Goal: Task Accomplishment & Management: Manage account settings

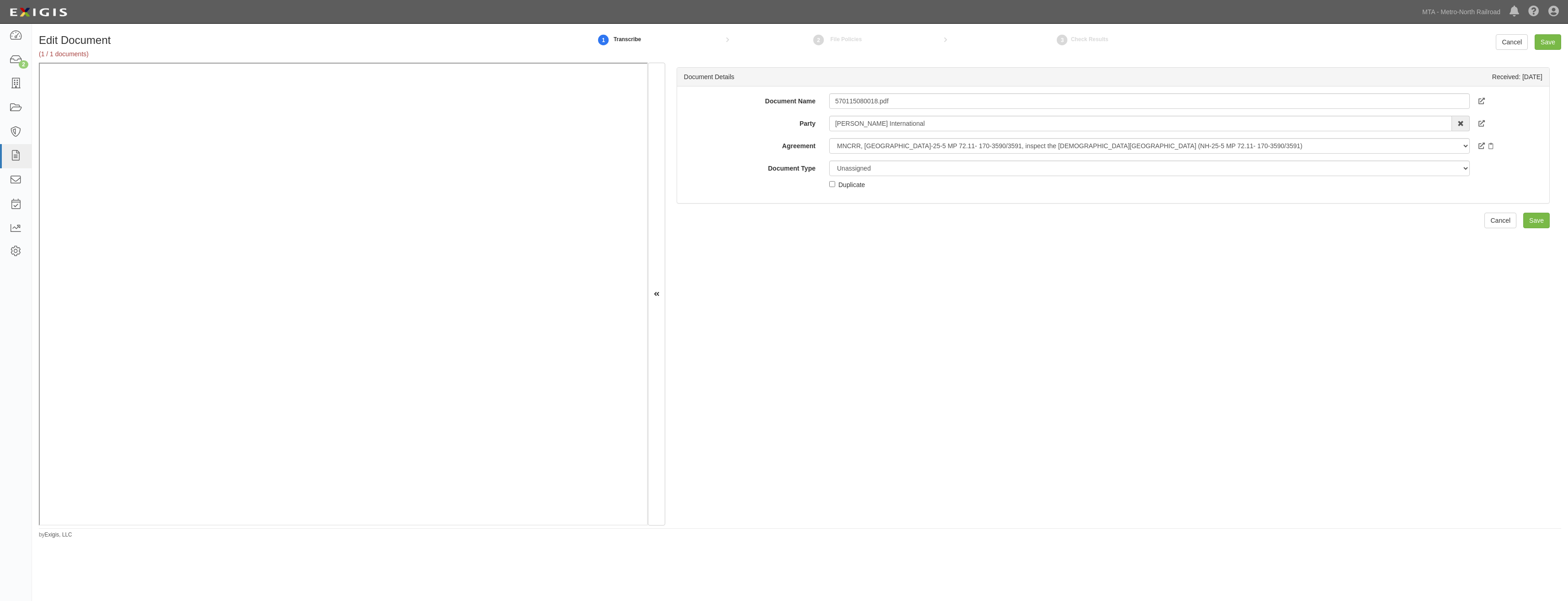
click at [711, 273] on div "Document Details Received: 09/02/2025 Document Name 570115080018.pdf Party Mich…" at bounding box center [1113, 294] width 896 height 462
click at [947, 102] on input "570115080018.pdf" at bounding box center [1149, 101] width 641 height 15
type input "COI"
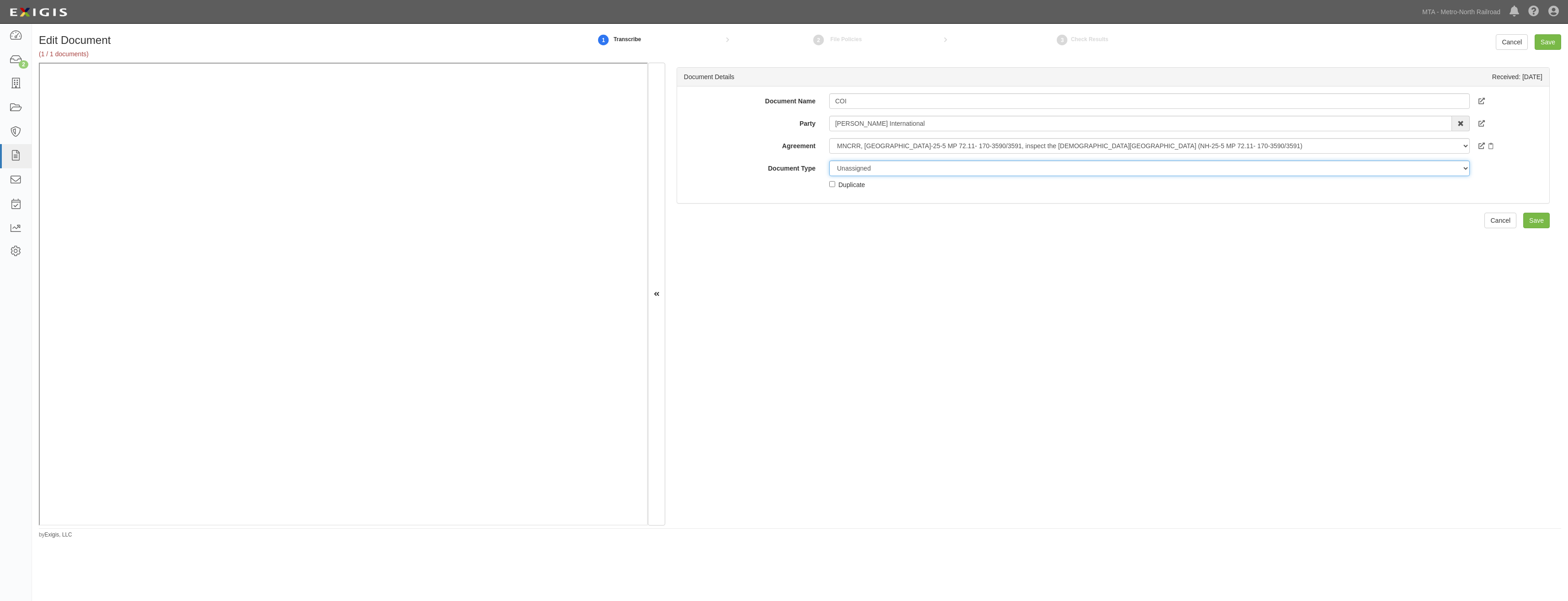
click at [944, 165] on select "Unassigned Binder Cancellation Notice Certificate Contract Endorsement Insuranc…" at bounding box center [1149, 168] width 641 height 15
select select "CertificateDetail"
click at [829, 160] on select "Unassigned Binder Cancellation Notice Certificate Contract Endorsement Insuranc…" at bounding box center [1149, 168] width 641 height 15
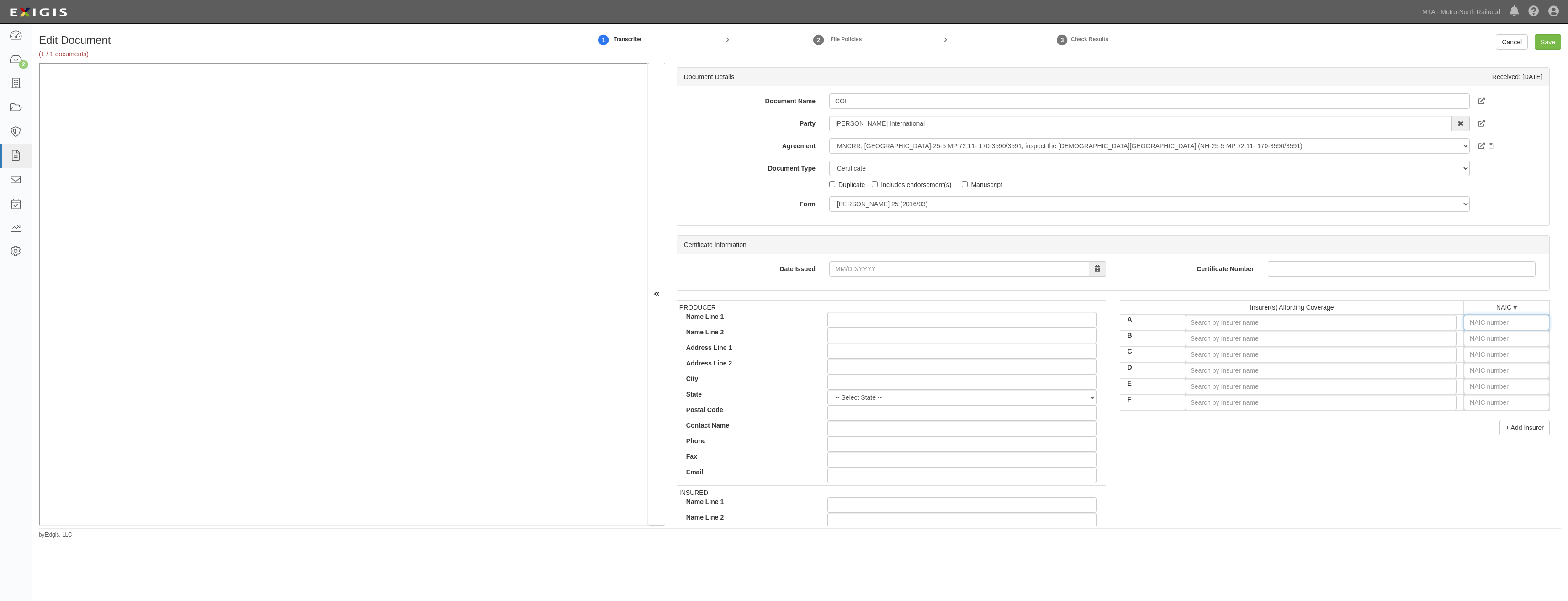
click at [1506, 322] on input "text" at bounding box center [1506, 322] width 86 height 15
type input "16862"
type input "16"
type input "16561"
type input "165"
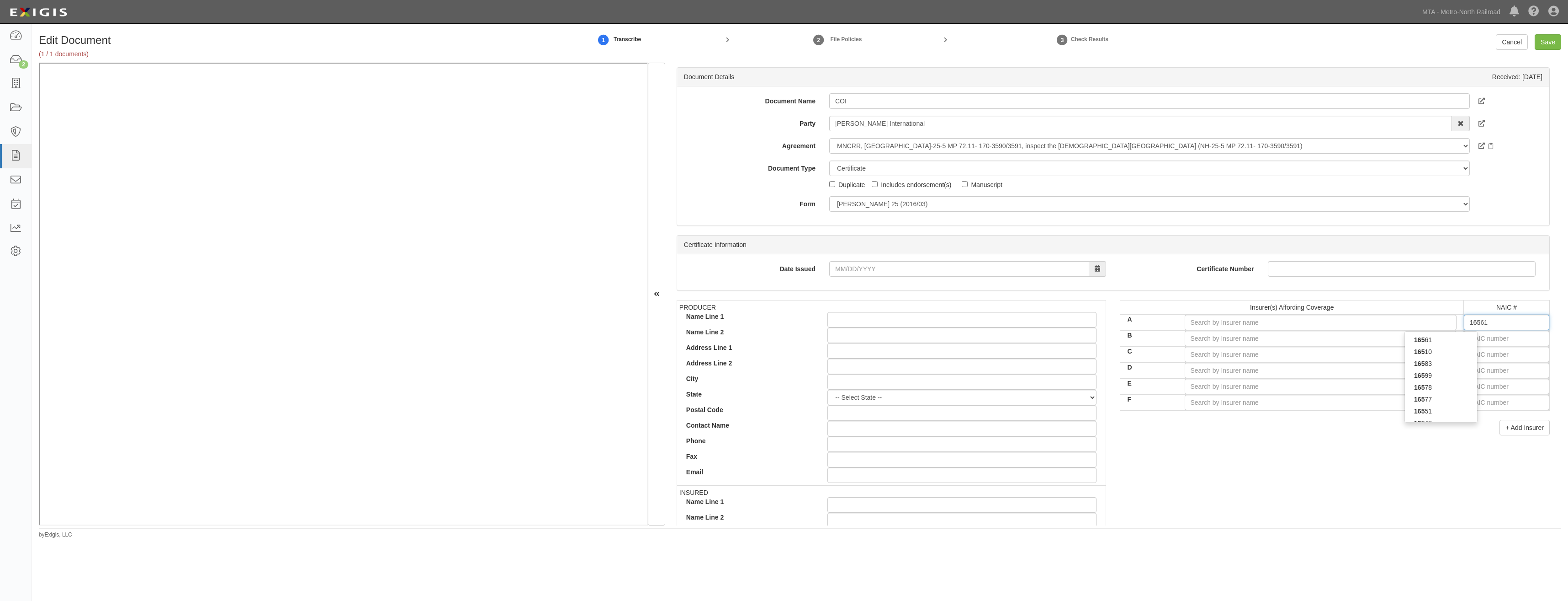
type input "16535"
type input "1653"
type input "16535"
click at [1450, 352] on div "16535" at bounding box center [1441, 352] width 72 height 12
type input "Zurich American Insurance Company (A+ XV Rating)"
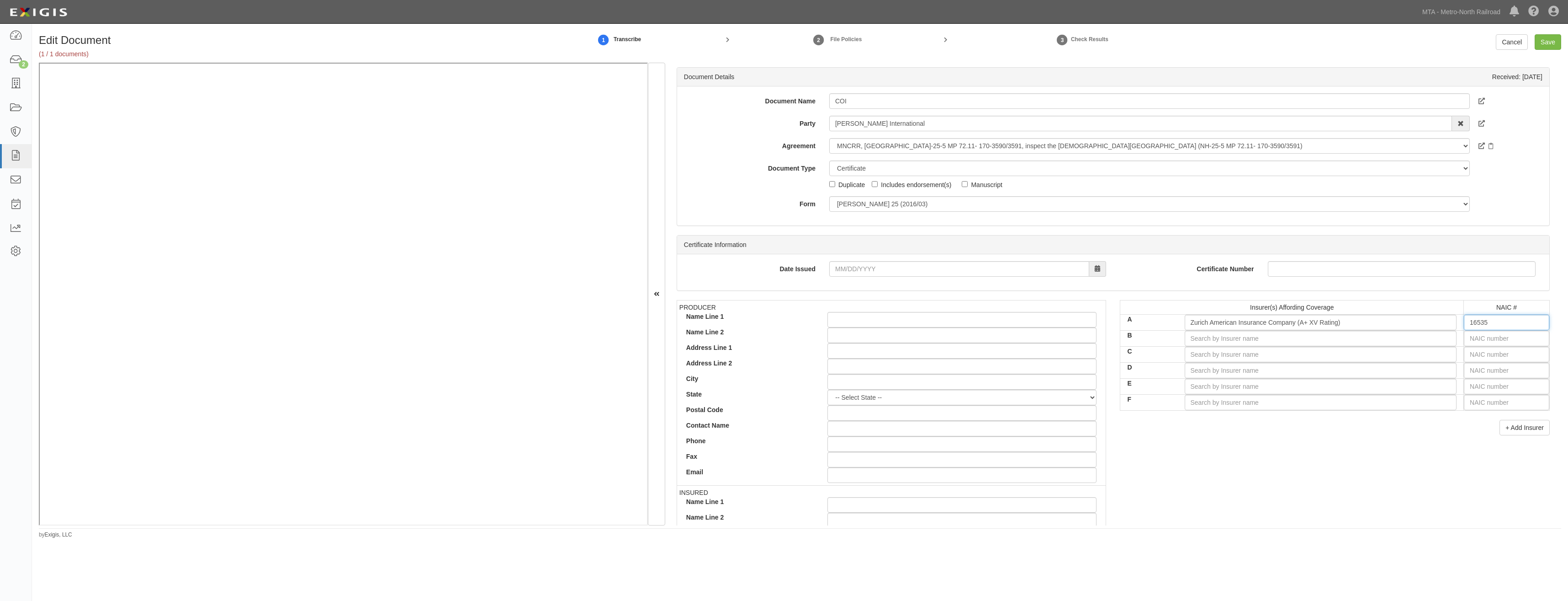
type input "16535"
click at [1368, 479] on div "PRODUCER Name Line 1 Name Line 2 Address Line 1 Address Line 2 City State -- Se…" at bounding box center [1113, 458] width 887 height 318
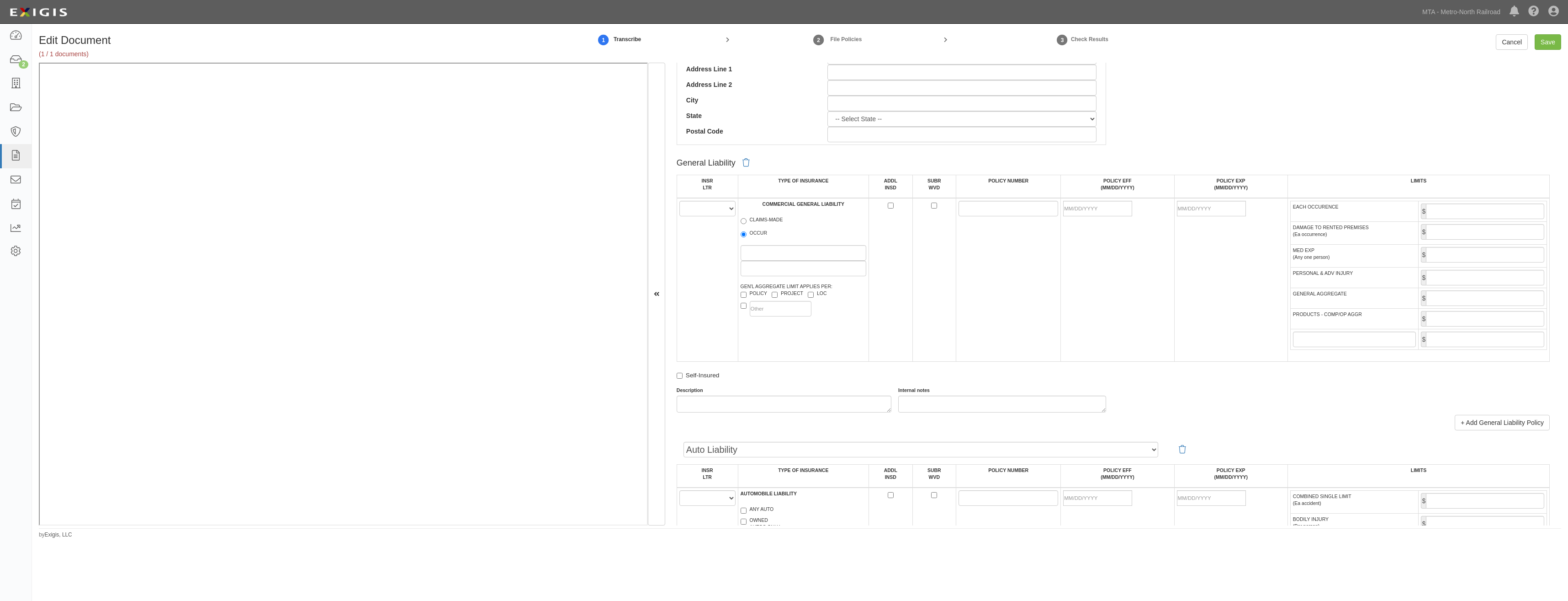
scroll to position [412, 0]
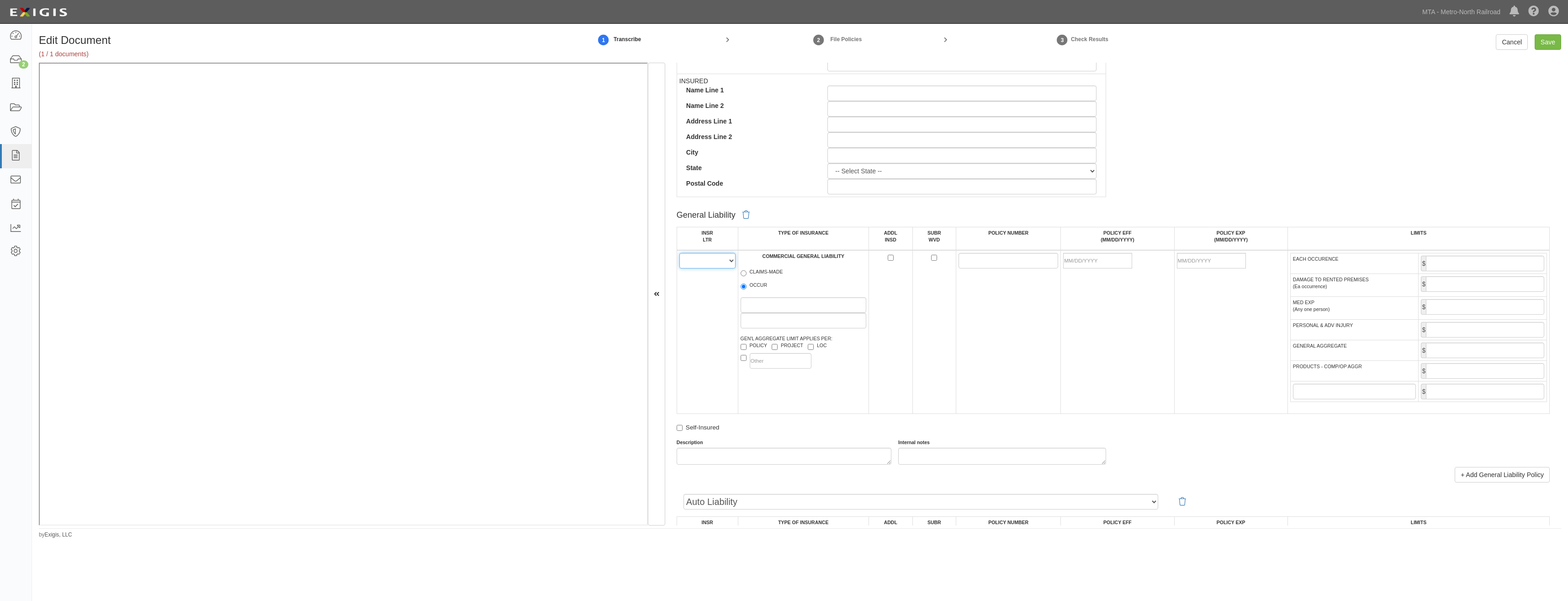
click at [712, 266] on select "A B C D E F" at bounding box center [707, 260] width 56 height 15
select select "A"
click at [679, 253] on select "A B C D E F" at bounding box center [707, 260] width 56 height 15
click at [754, 289] on label "OCCUR" at bounding box center [754, 286] width 27 height 9
click at [747, 289] on input "OCCUR" at bounding box center [743, 286] width 6 height 6
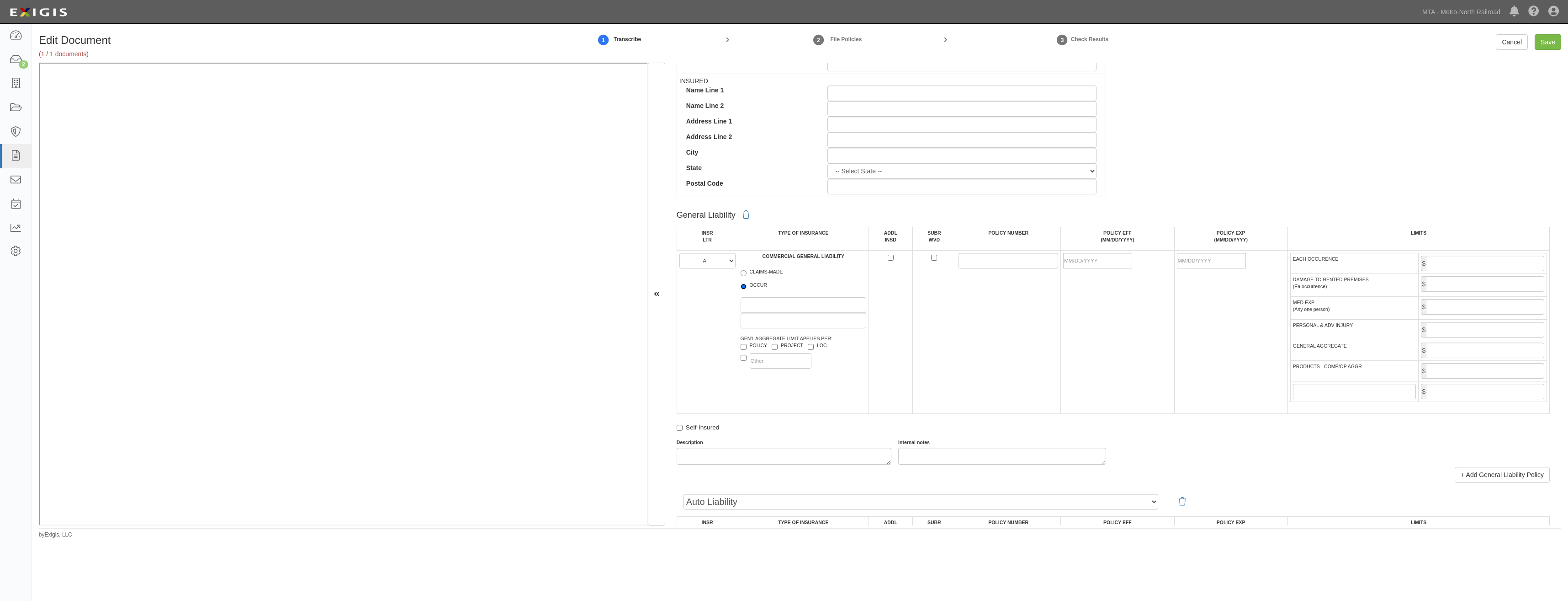
radio input "true"
click at [785, 348] on label "PROJECT" at bounding box center [787, 346] width 32 height 9
click at [778, 348] on input "PROJECT" at bounding box center [774, 347] width 6 height 6
checkbox input "true"
click at [818, 344] on label "LOC" at bounding box center [817, 346] width 19 height 9
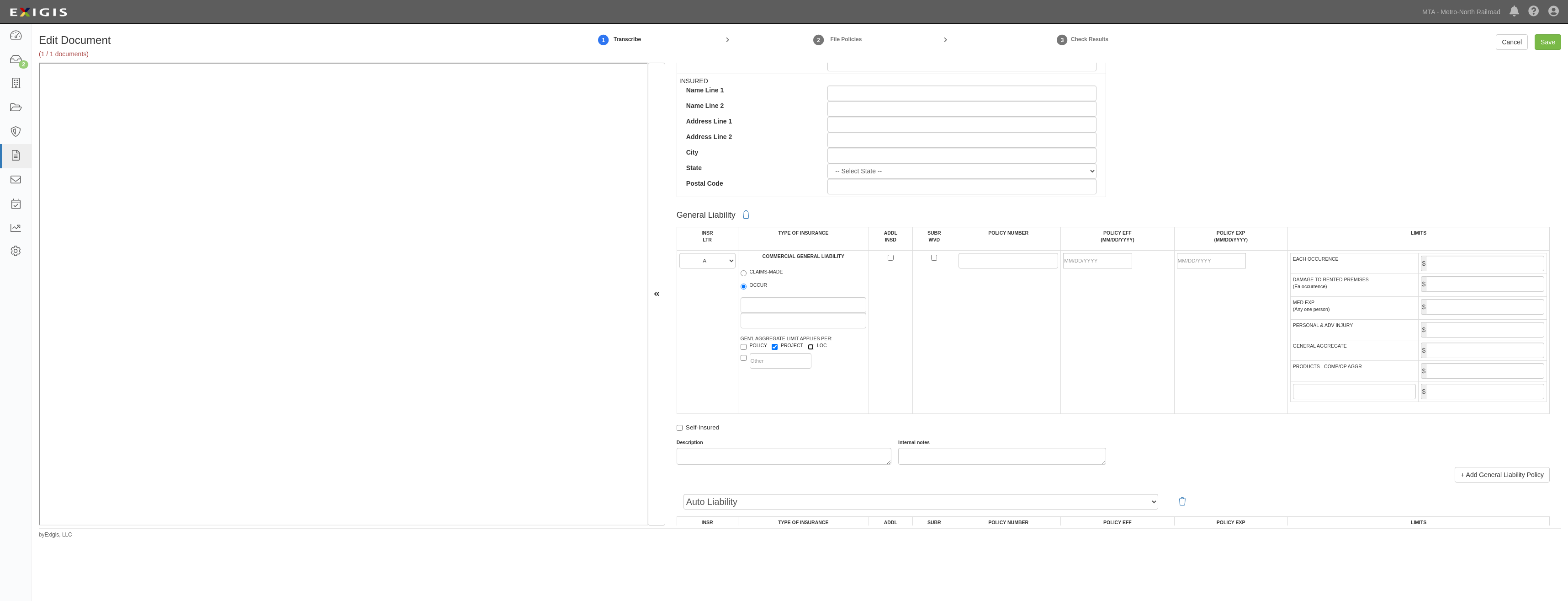
click at [814, 344] on input "LOC" at bounding box center [810, 347] width 6 height 6
checkbox input "true"
click at [963, 263] on input "POLICY NUMBER" at bounding box center [1008, 260] width 99 height 15
paste input "GLO419728104"
type input "GLO419728104"
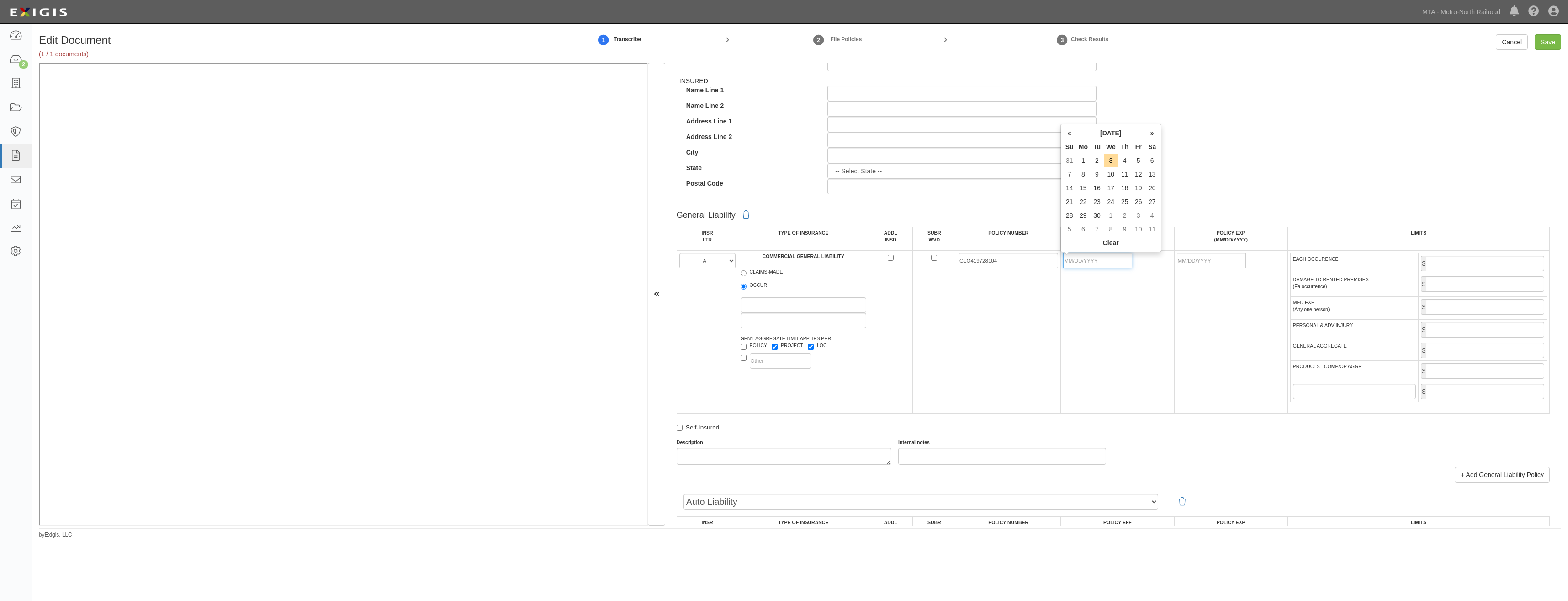
click at [1088, 264] on input "POLICY EFF (MM/DD/YYYY)" at bounding box center [1098, 260] width 69 height 15
type input "08/30/2025"
type input "08/30/2026"
drag, startPoint x: 1498, startPoint y: 264, endPoint x: 1494, endPoint y: 267, distance: 5.0
click at [1498, 264] on input "EACH OCCURENCE" at bounding box center [1485, 264] width 118 height 15
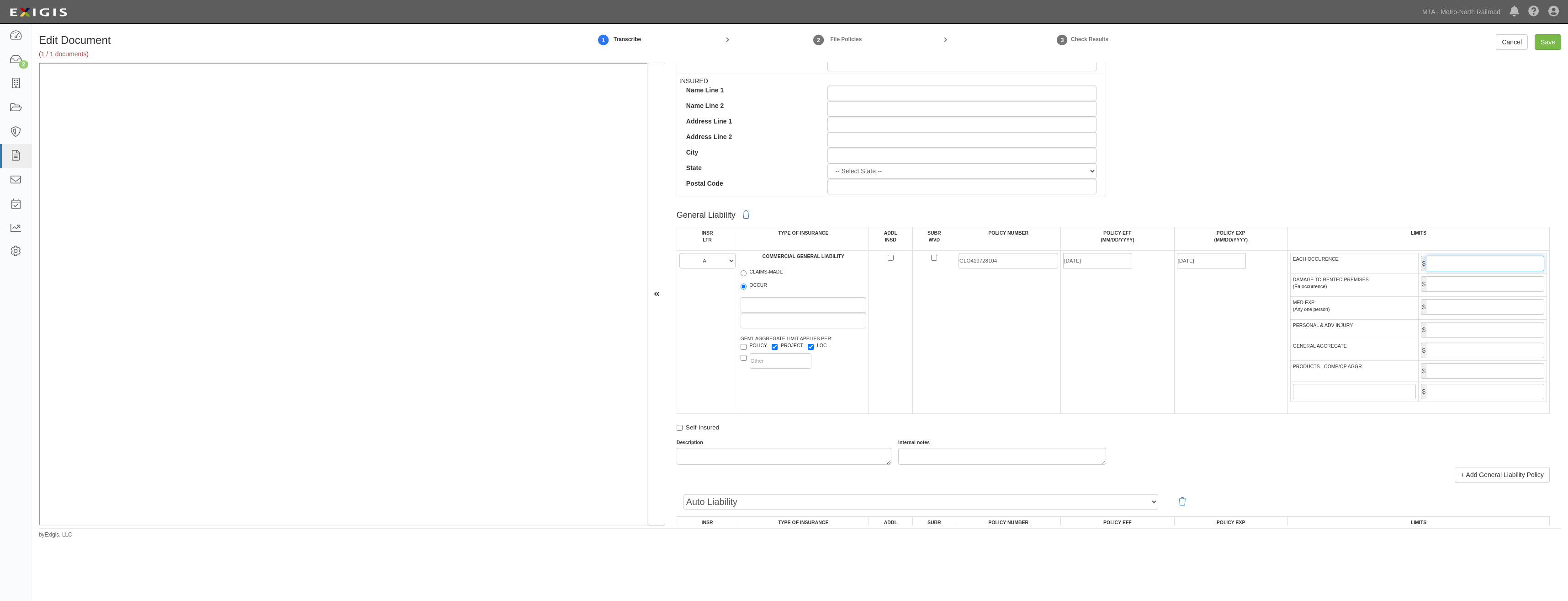
type input "2,000,000"
click at [1432, 353] on input "GENERAL AGGREGATE" at bounding box center [1485, 350] width 118 height 15
type input "4,000,000"
click at [1456, 372] on input "PRODUCTS - COMP/OP AGGR" at bounding box center [1485, 371] width 118 height 15
type input "4,000,000"
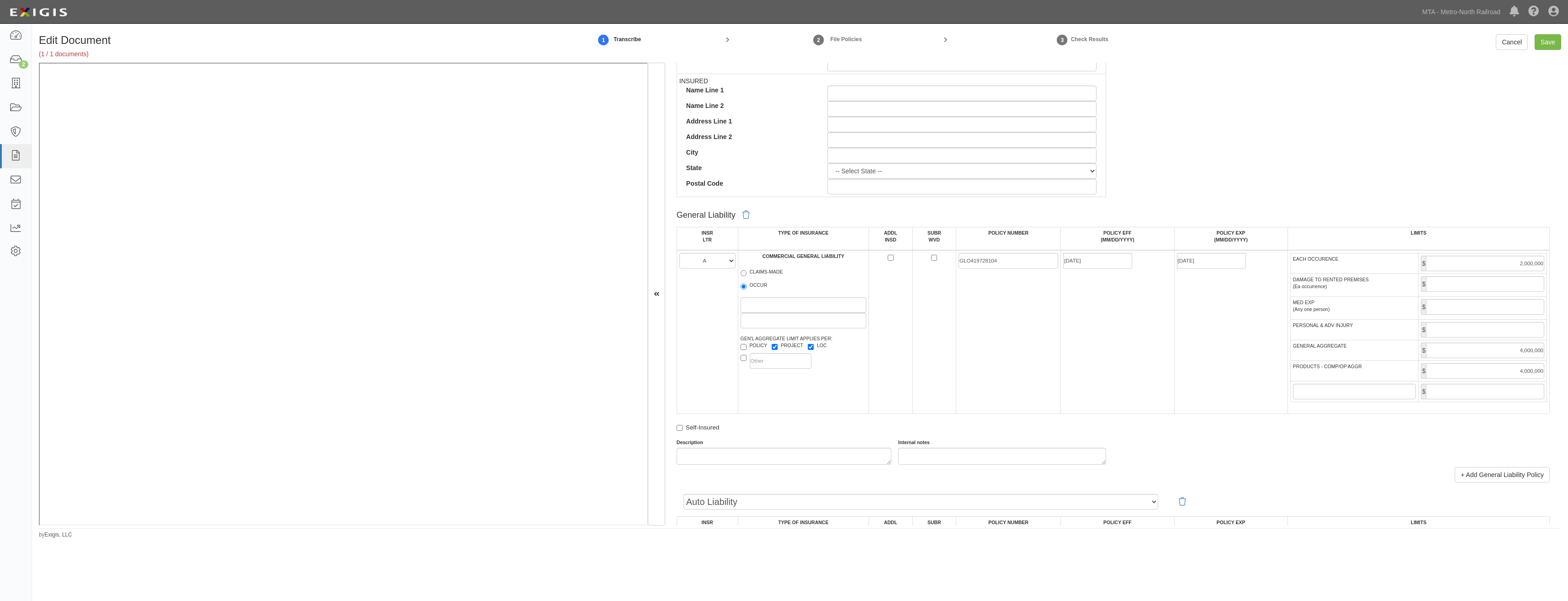
click at [1094, 393] on td "08/30/2025" at bounding box center [1117, 331] width 113 height 164
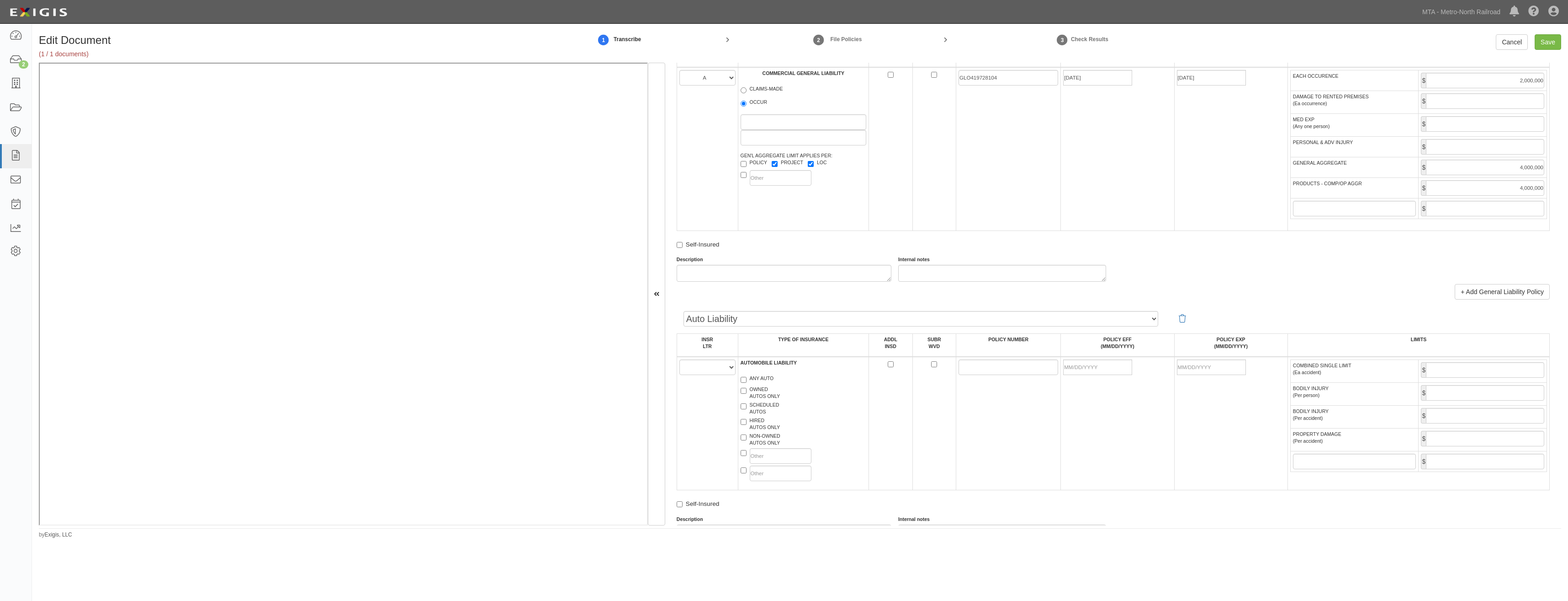
scroll to position [686, 0]
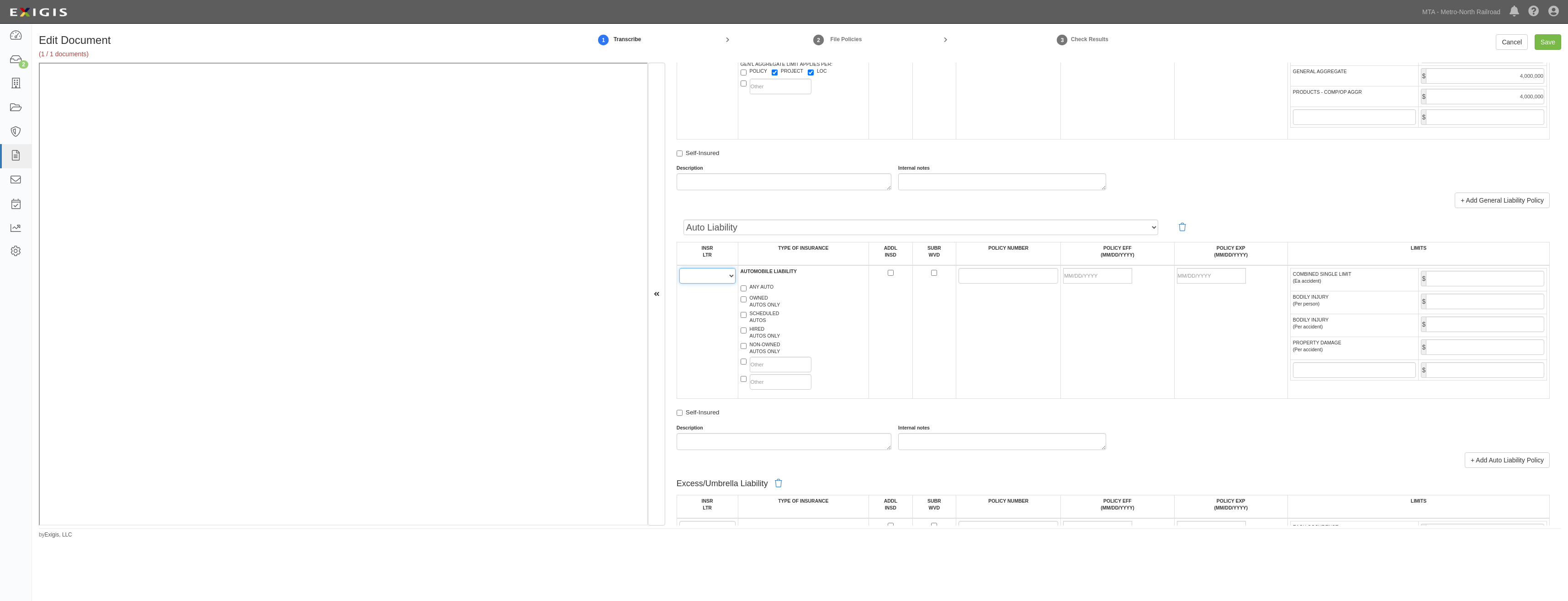
click at [702, 278] on select "A B C D E F" at bounding box center [707, 276] width 56 height 15
select select "A"
click at [679, 268] on select "A B C D E F" at bounding box center [707, 276] width 56 height 15
click at [758, 289] on label "ANY AUTO" at bounding box center [757, 288] width 33 height 9
click at [747, 289] on input "ANY AUTO" at bounding box center [743, 288] width 6 height 6
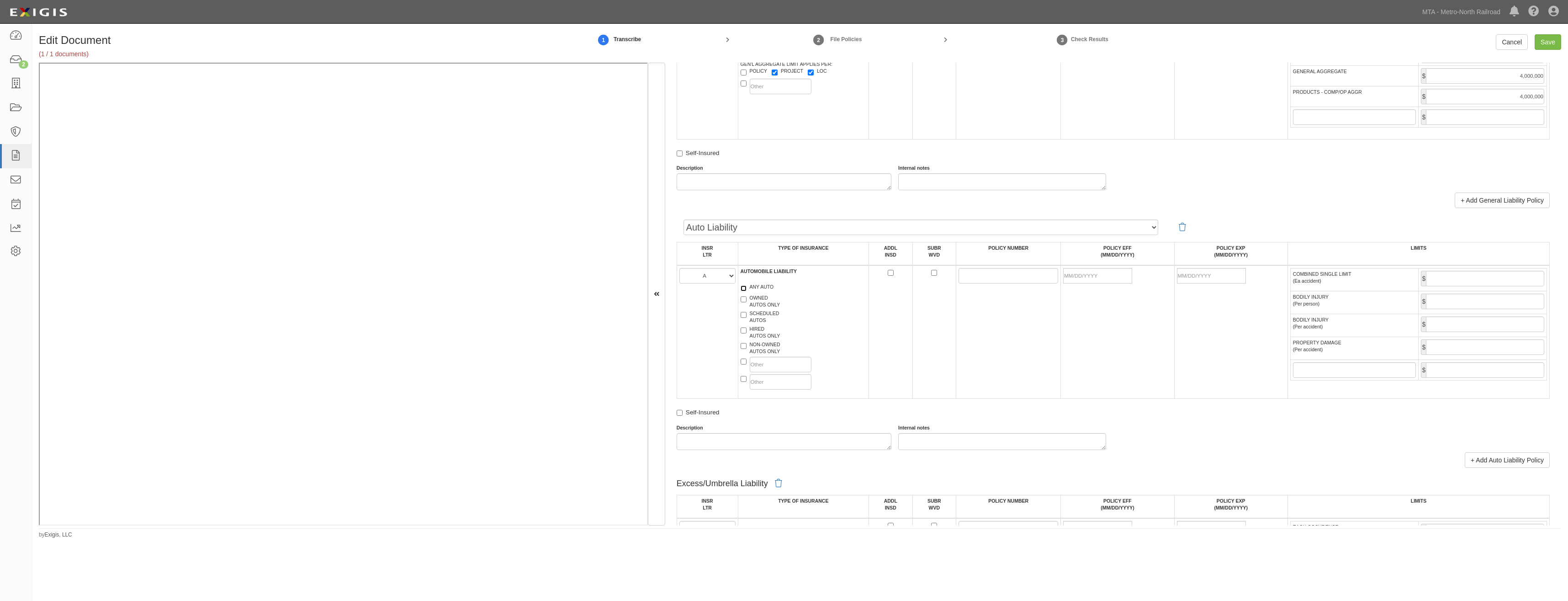
checkbox input "true"
click at [760, 330] on label "HIRED AUTOS ONLY" at bounding box center [760, 332] width 39 height 14
click at [747, 330] on input "HIRED AUTOS ONLY" at bounding box center [743, 330] width 6 height 6
checkbox input "true"
click at [760, 354] on label "NON-OWNED AUTOS ONLY" at bounding box center [760, 348] width 39 height 14
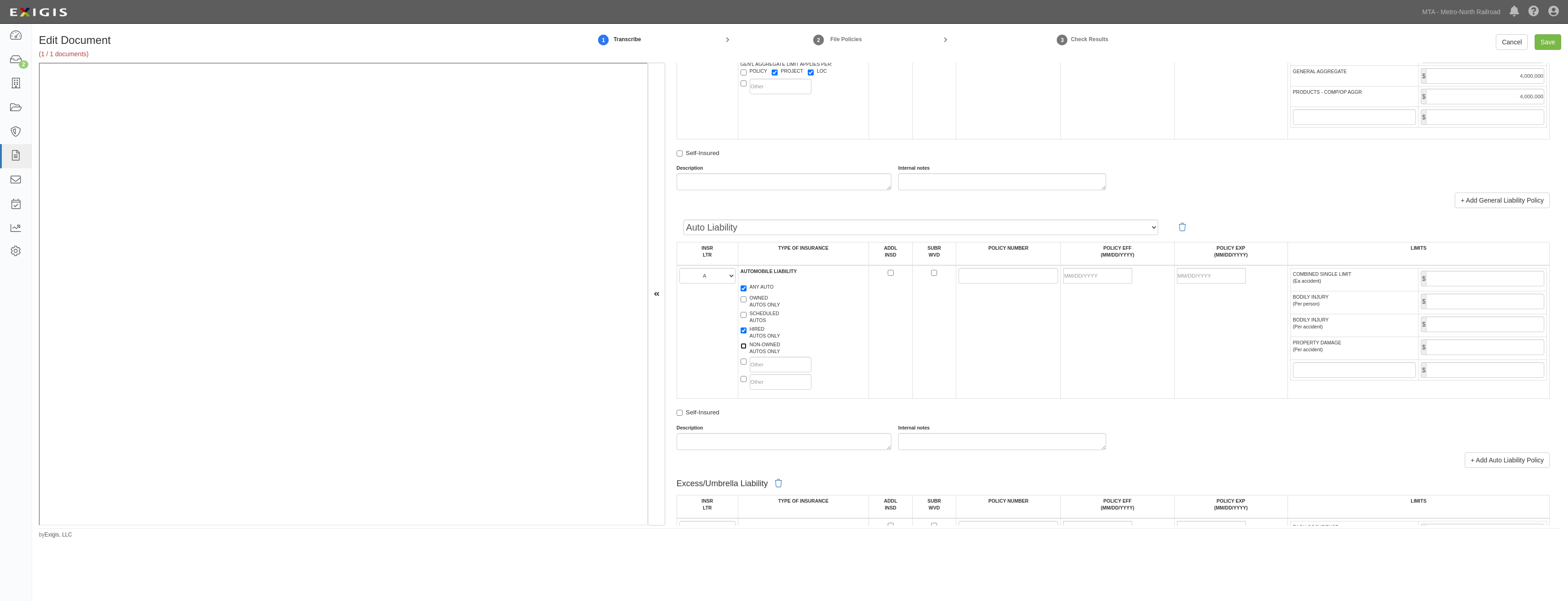
click at [747, 348] on input "NON-OWNED AUTOS ONLY" at bounding box center [743, 346] width 6 height 6
checkbox input "true"
drag, startPoint x: 970, startPoint y: 281, endPoint x: 967, endPoint y: 277, distance: 5.0
click at [970, 281] on input "POLICY NUMBER" at bounding box center [1008, 276] width 99 height 15
paste input "BAP 4197284-04"
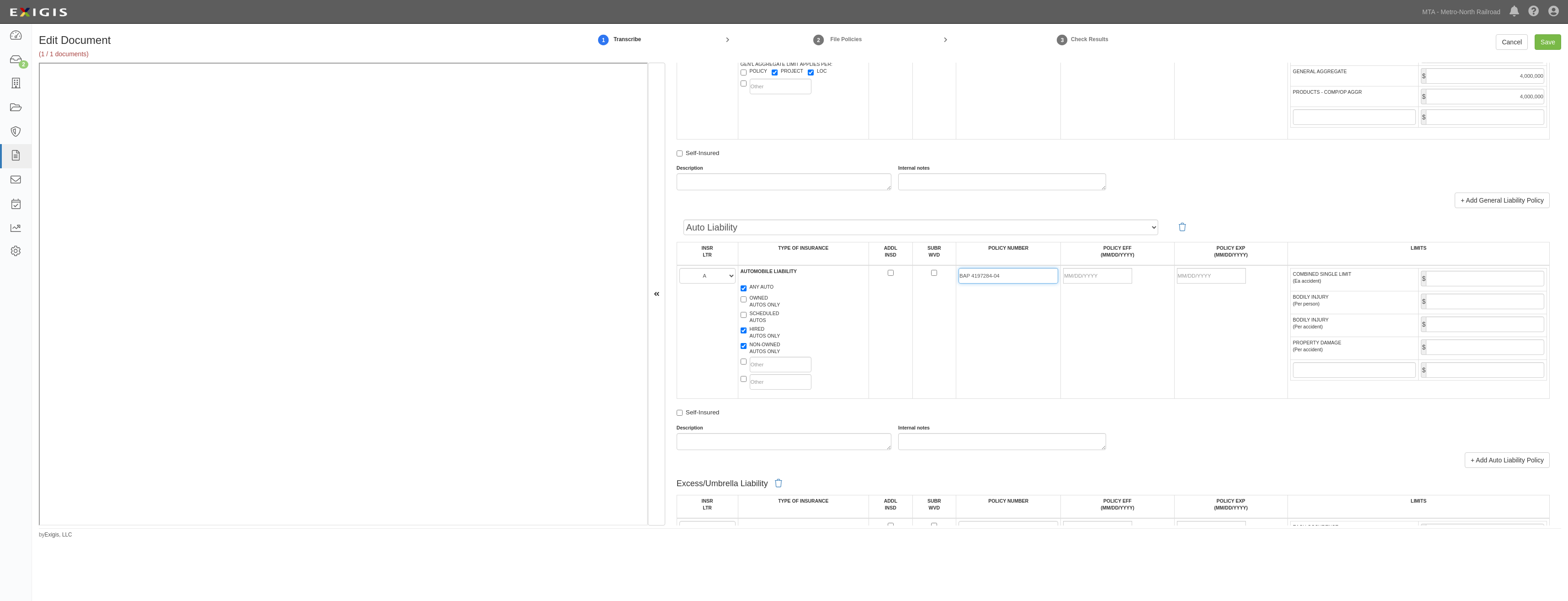
type input "BAP 4197284-04"
click at [972, 361] on td "BAP 4197284-04" at bounding box center [1009, 332] width 104 height 134
drag, startPoint x: 1091, startPoint y: 271, endPoint x: 1021, endPoint y: 312, distance: 81.1
click at [1091, 271] on input "POLICY EFF (MM/DD/YYYY)" at bounding box center [1098, 276] width 69 height 15
type input "08/30/2025"
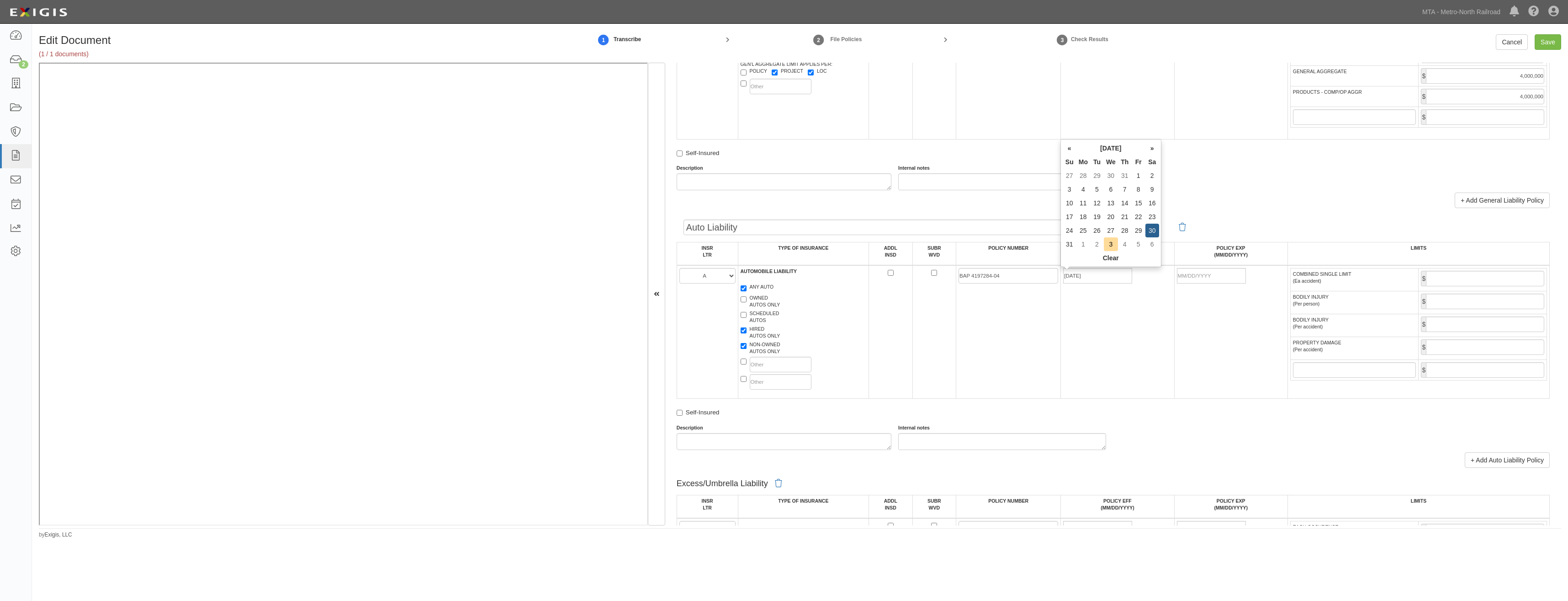
type input "08/30/2026"
click at [1216, 360] on td "08/30/2026" at bounding box center [1230, 332] width 113 height 134
click at [1450, 278] on input "COMBINED SINGLE LIMIT (Ea accident)" at bounding box center [1485, 278] width 118 height 15
type input "2,000,000"
click at [1169, 358] on td "08/30/2025" at bounding box center [1117, 332] width 113 height 134
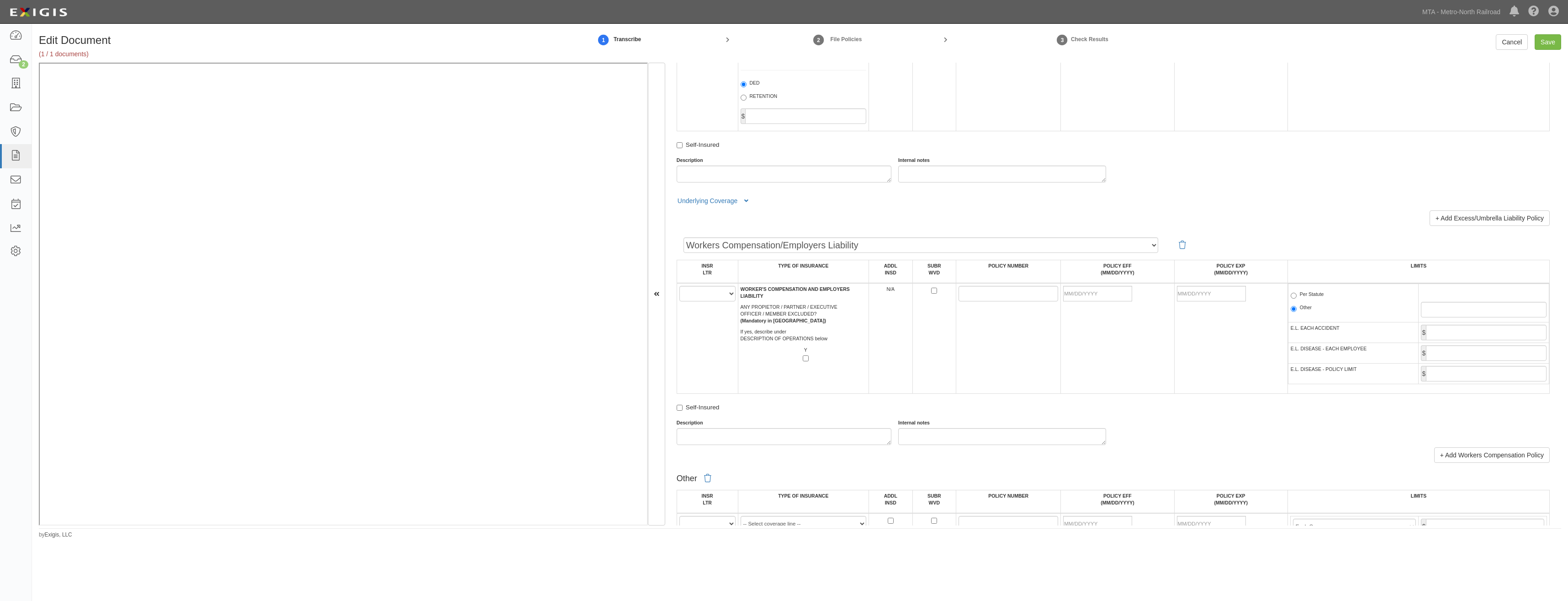
scroll to position [1235, 0]
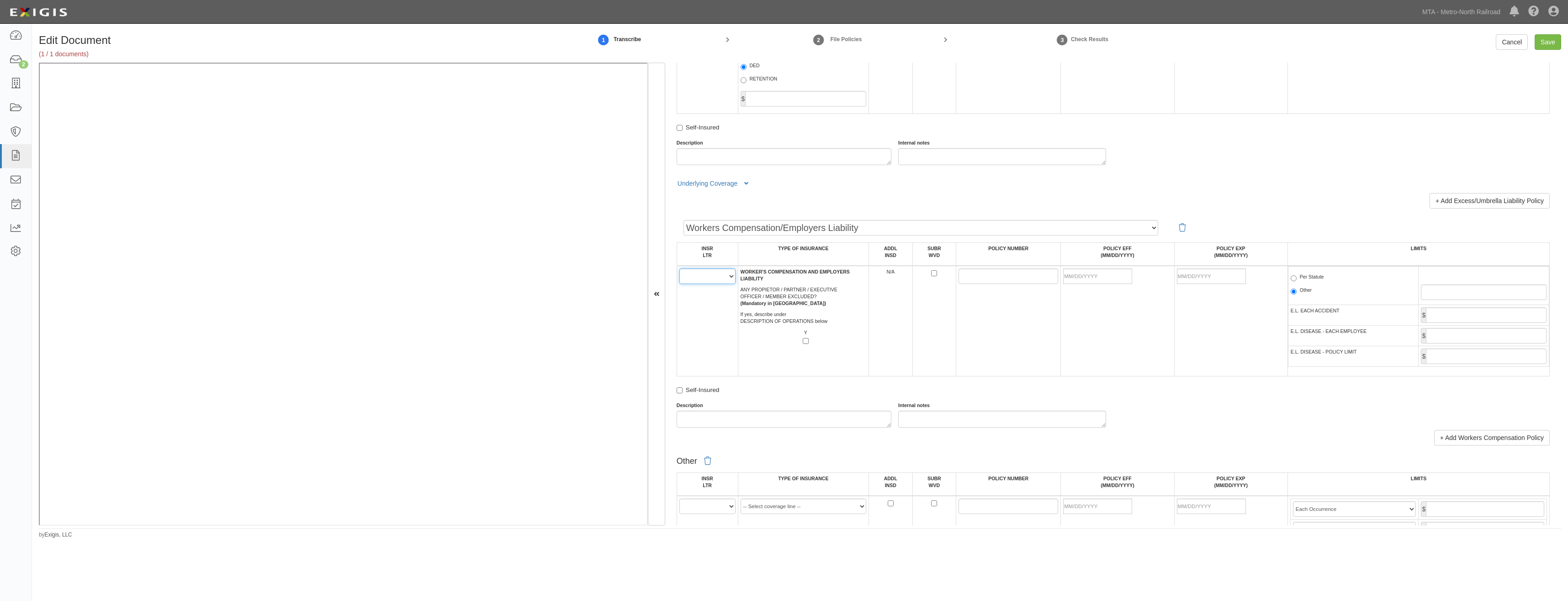
click at [708, 277] on select "A B C D E F" at bounding box center [707, 276] width 56 height 15
select select "A"
click at [679, 268] on select "A B C D E F" at bounding box center [707, 276] width 56 height 15
drag, startPoint x: 969, startPoint y: 274, endPoint x: 960, endPoint y: 274, distance: 9.0
click at [969, 274] on input "POLICY NUMBER" at bounding box center [1008, 276] width 99 height 15
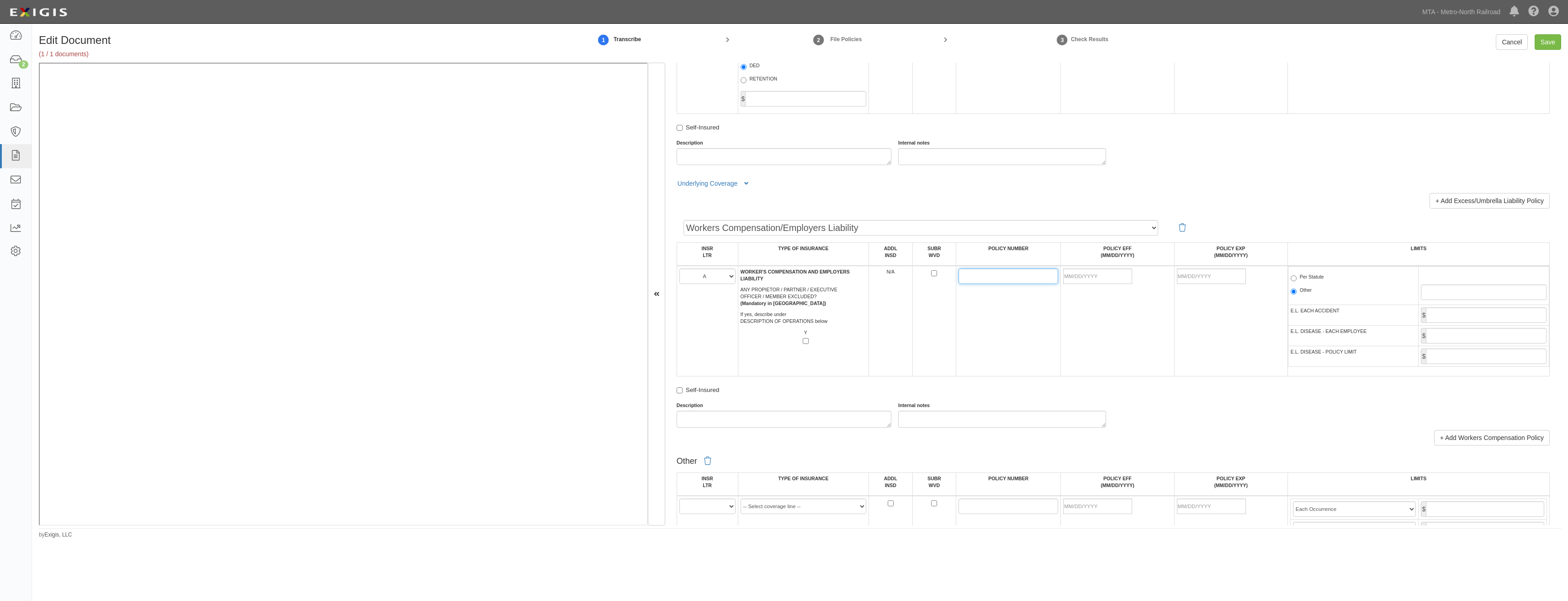
paste input "WC419728204"
type input "WC419728204"
click at [1035, 345] on td "WC419728204" at bounding box center [1009, 320] width 104 height 110
click at [1063, 271] on input "POLICY EFF (MM/DD/YYYY)" at bounding box center [1098, 276] width 69 height 15
type input "08/30/2025"
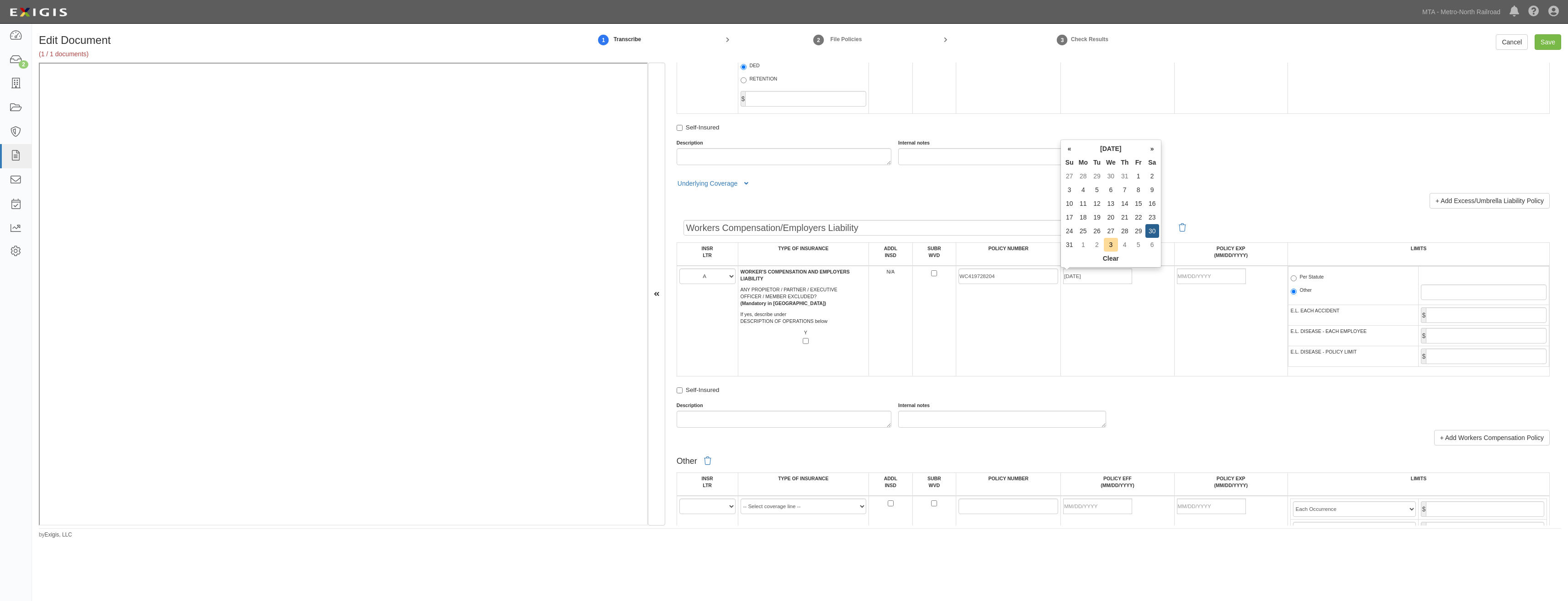
type input "08/30/2026"
click at [992, 336] on td "WC419728204" at bounding box center [1009, 320] width 104 height 110
click at [1304, 274] on label "Per Statute" at bounding box center [1307, 277] width 33 height 9
click at [1297, 275] on input "Per Statute" at bounding box center [1293, 277] width 6 height 6
radio input "true"
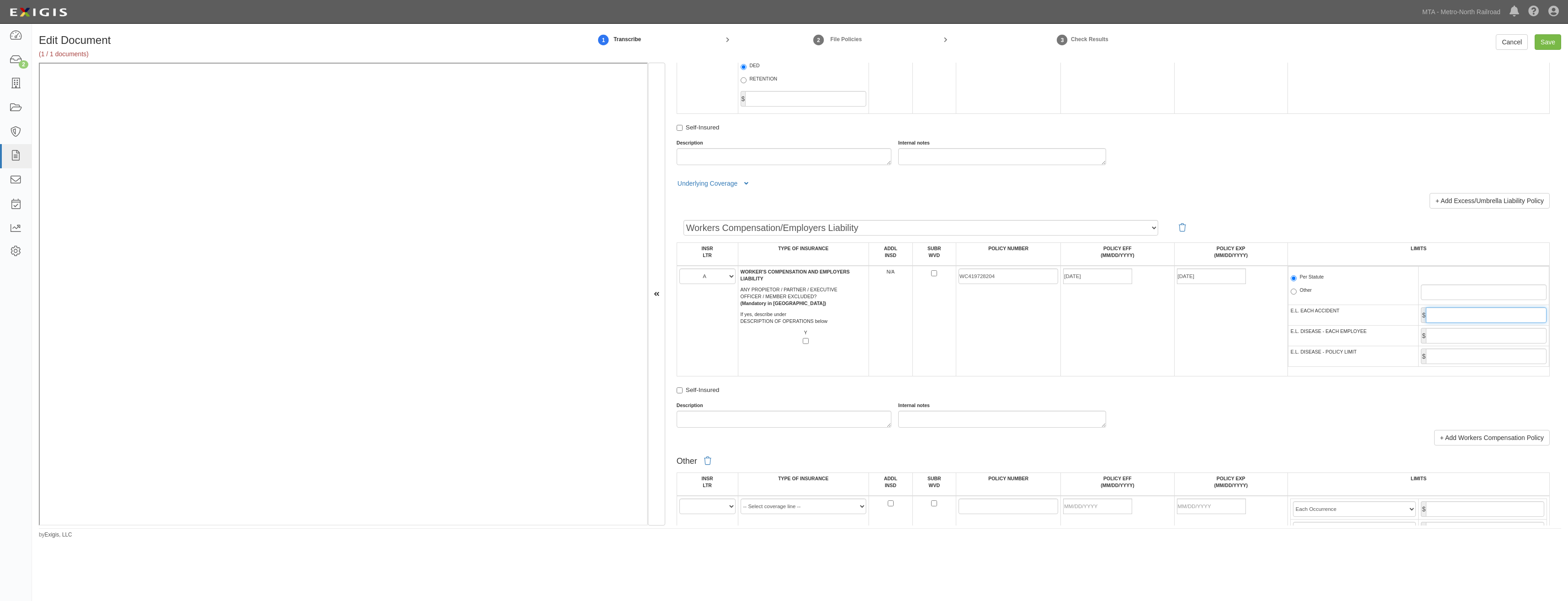
click at [1494, 317] on input "E.L. EACH ACCIDENT" at bounding box center [1486, 315] width 121 height 15
type input "1,000,000"
click at [1470, 337] on input "E.L. DISEASE - EACH EMPLOYEE" at bounding box center [1486, 336] width 121 height 15
type input "1,000,000"
click at [1460, 360] on input "E.L. DISEASE - POLICY LIMIT" at bounding box center [1486, 356] width 121 height 15
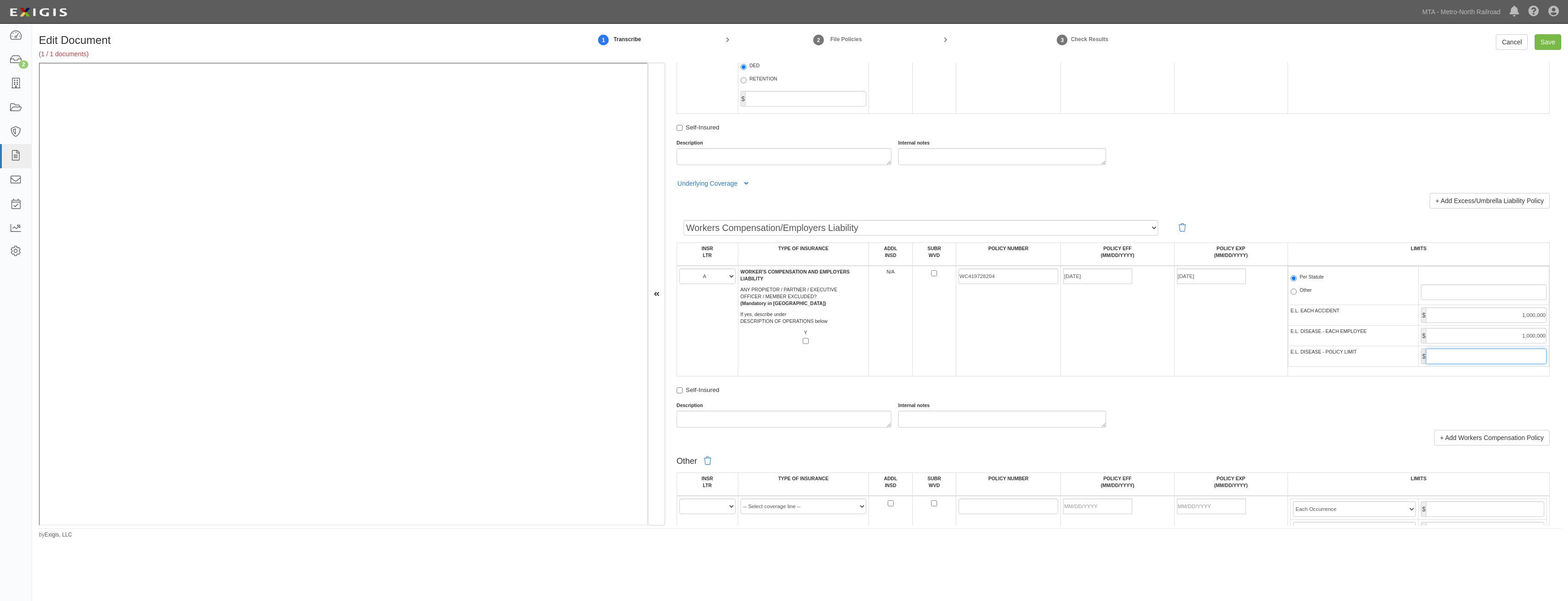
type input "1,000,000"
click at [1214, 354] on td "08/30/2026" at bounding box center [1230, 320] width 113 height 110
click at [1547, 43] on input "Save" at bounding box center [1547, 42] width 27 height 15
type input "2000000"
type input "4000000"
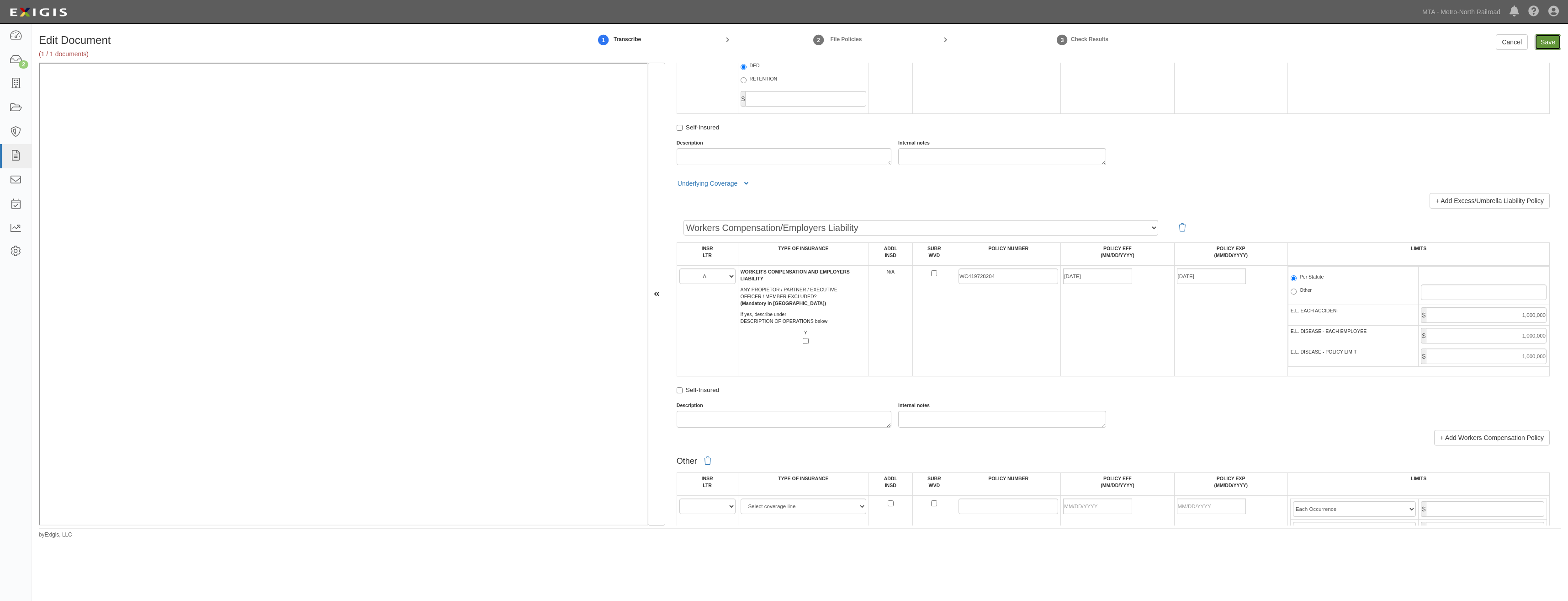
type input "4000000"
type input "2000000"
type input "1000000"
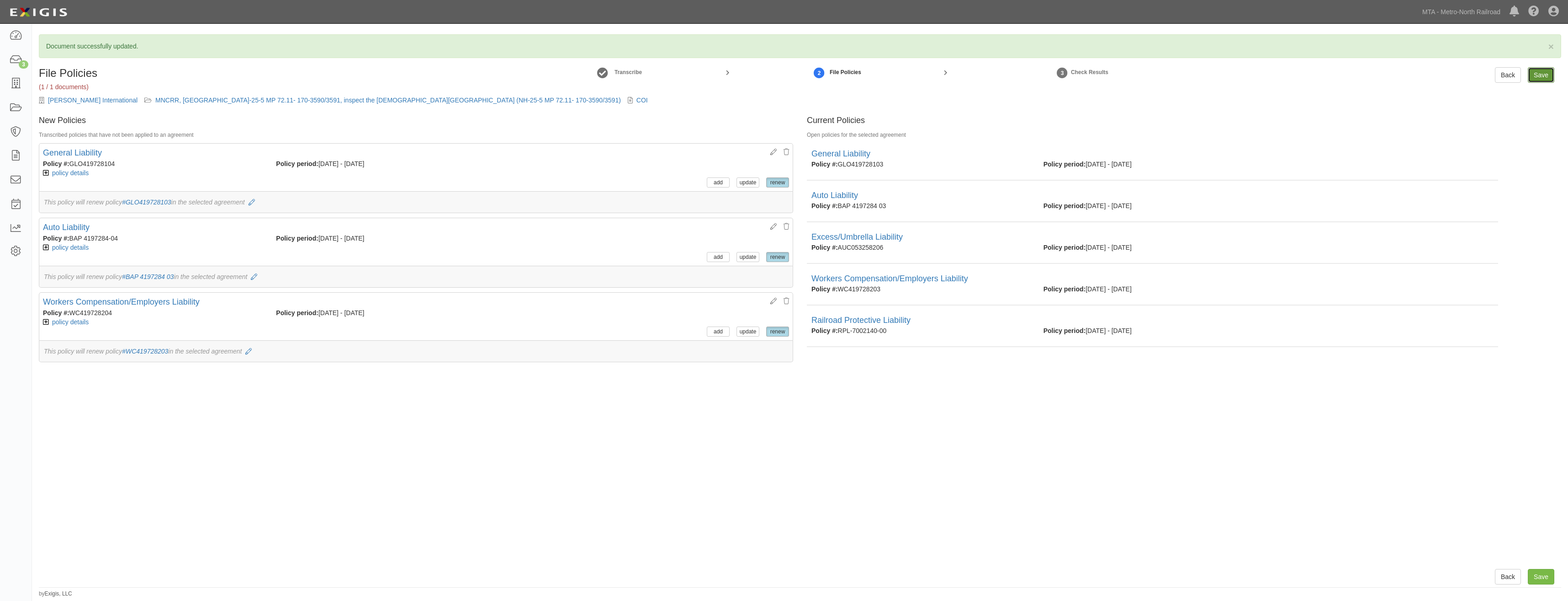
click at [1536, 73] on input "Save" at bounding box center [1541, 74] width 27 height 15
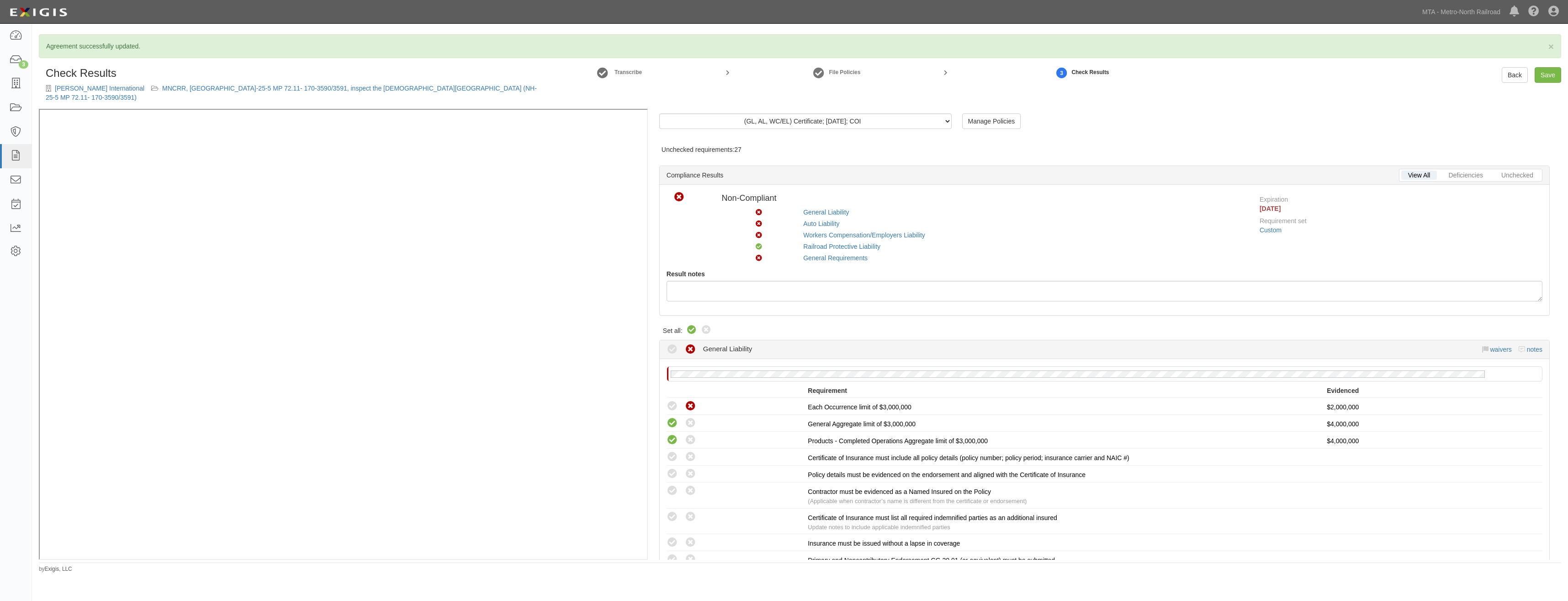
click at [689, 324] on icon at bounding box center [691, 330] width 11 height 11
radio input "true"
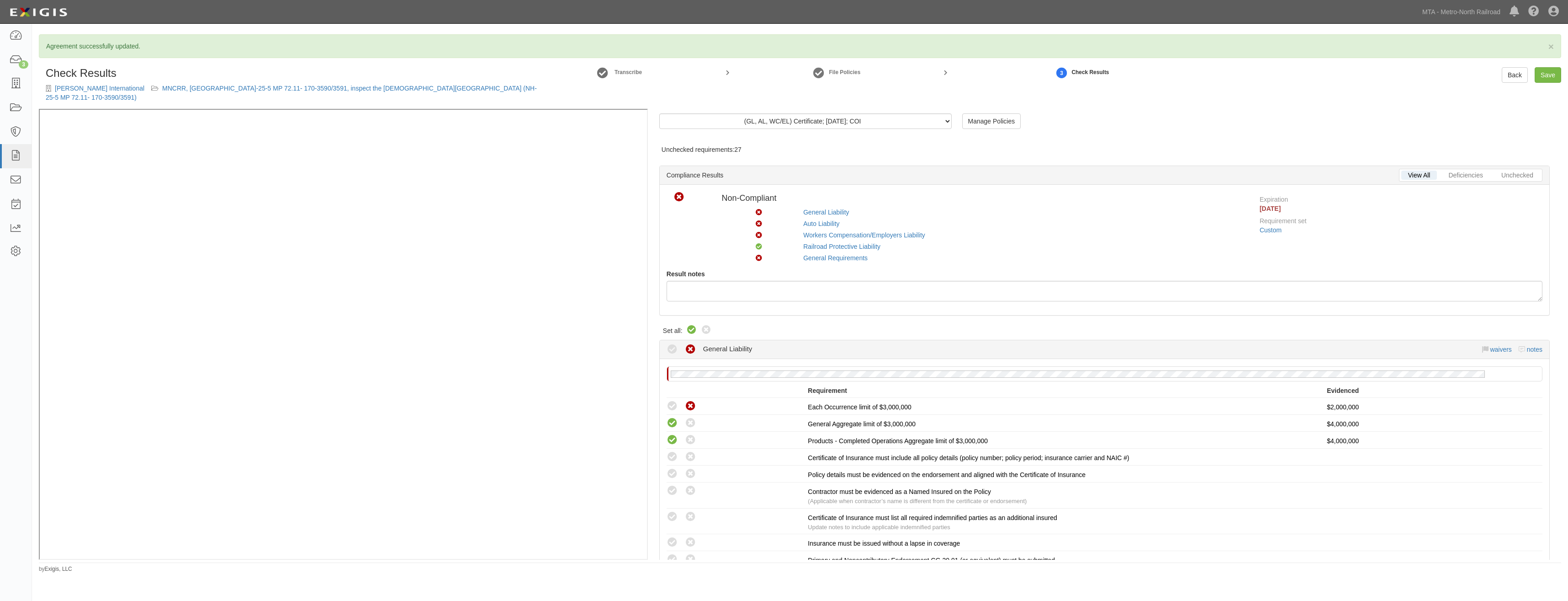
radio input "true"
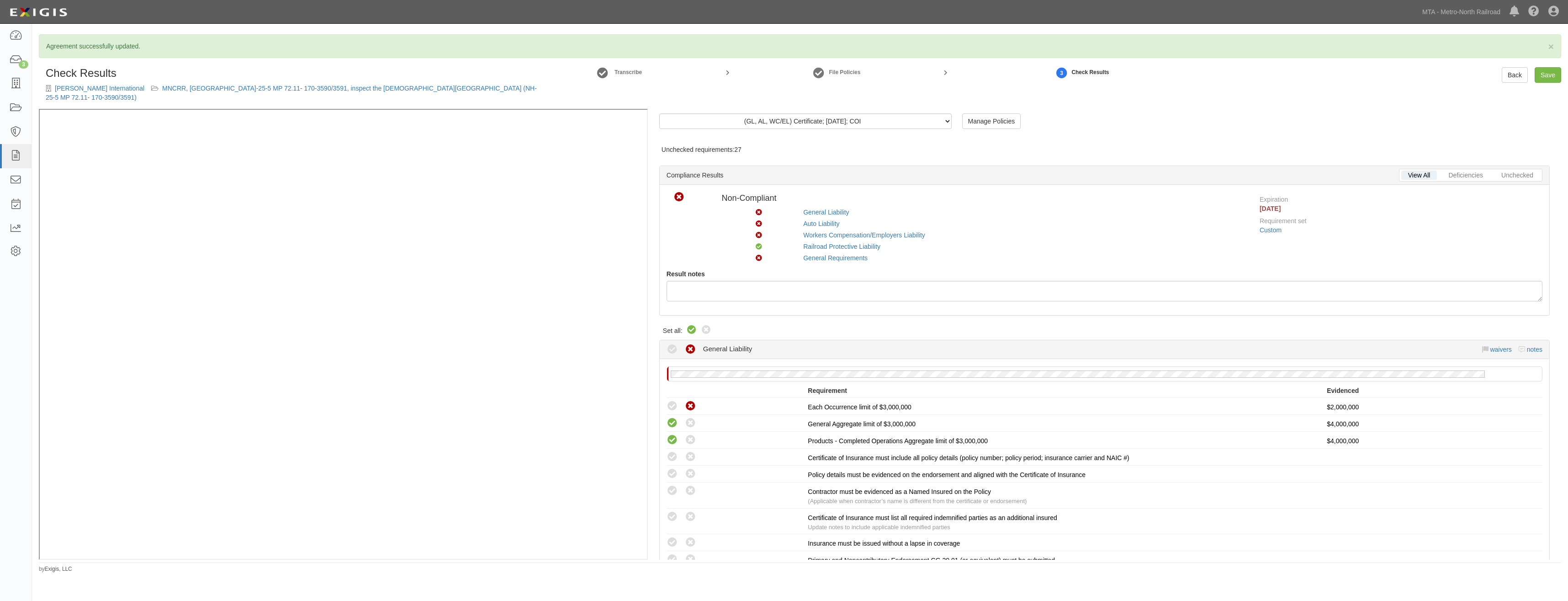
radio input "true"
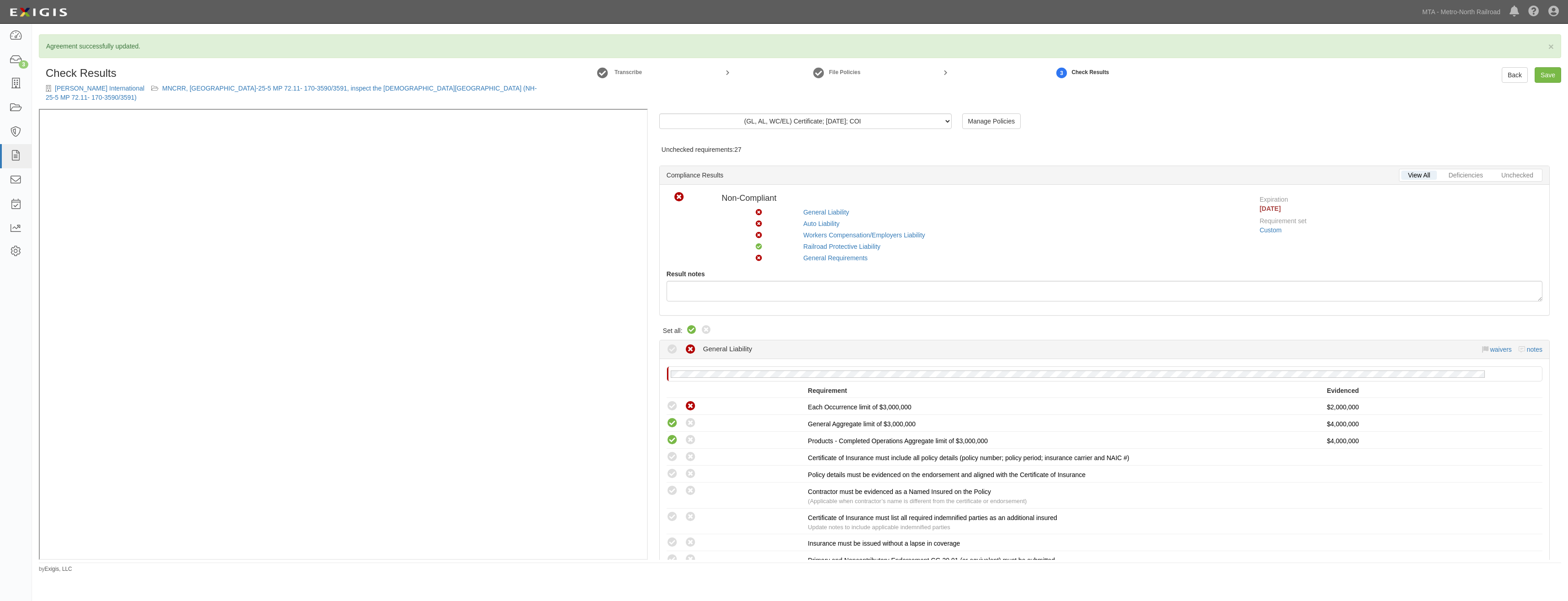
radio input "true"
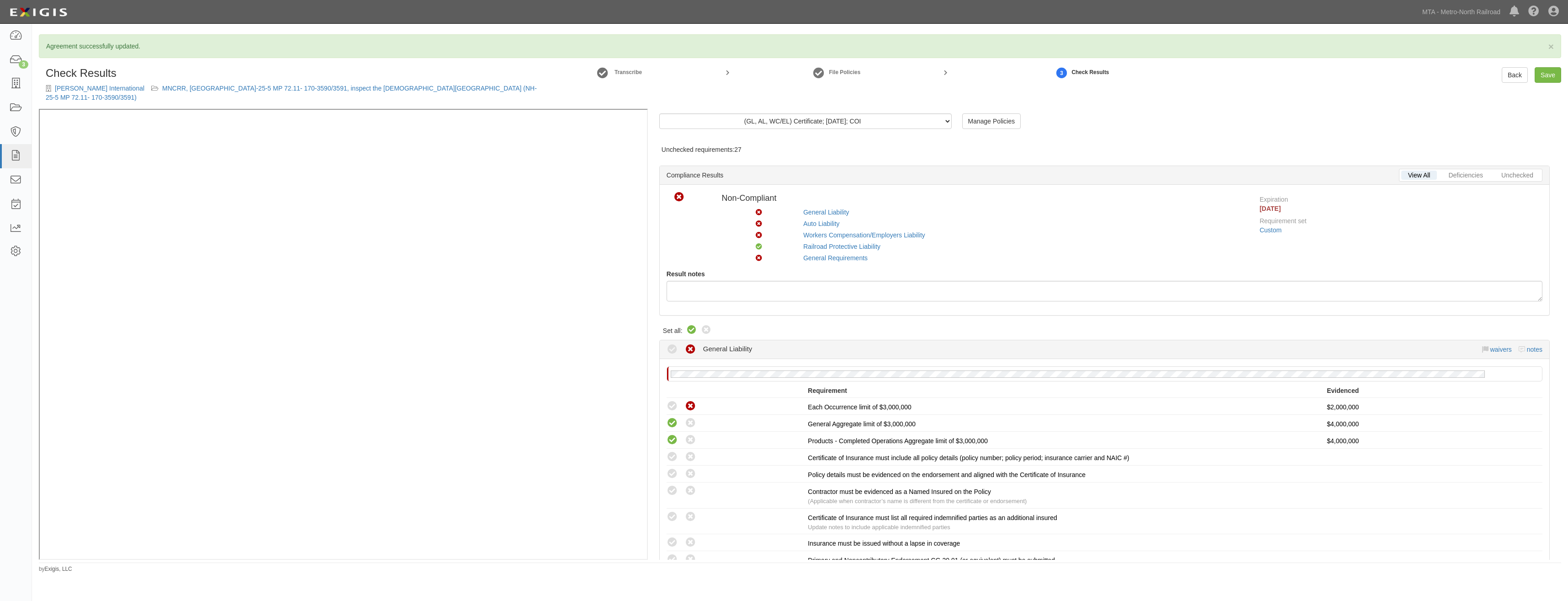
radio input "true"
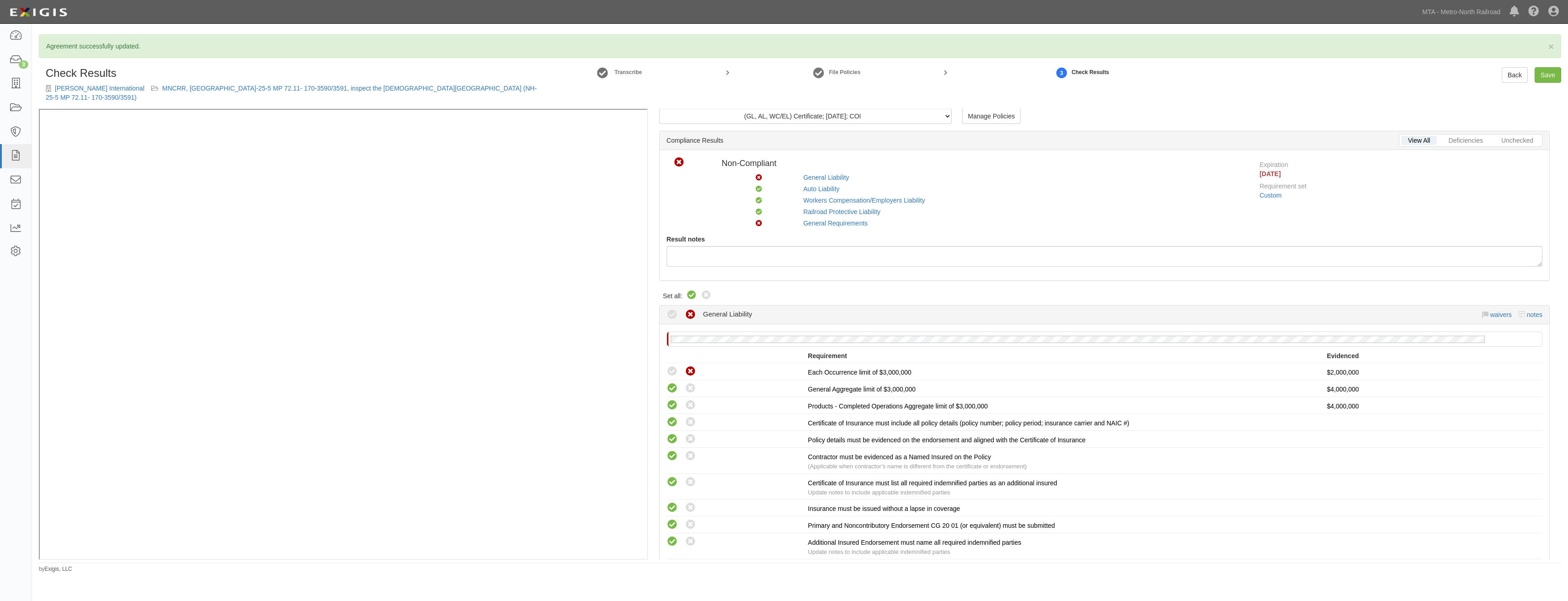
drag, startPoint x: 1101, startPoint y: 196, endPoint x: 1102, endPoint y: 207, distance: 11.0
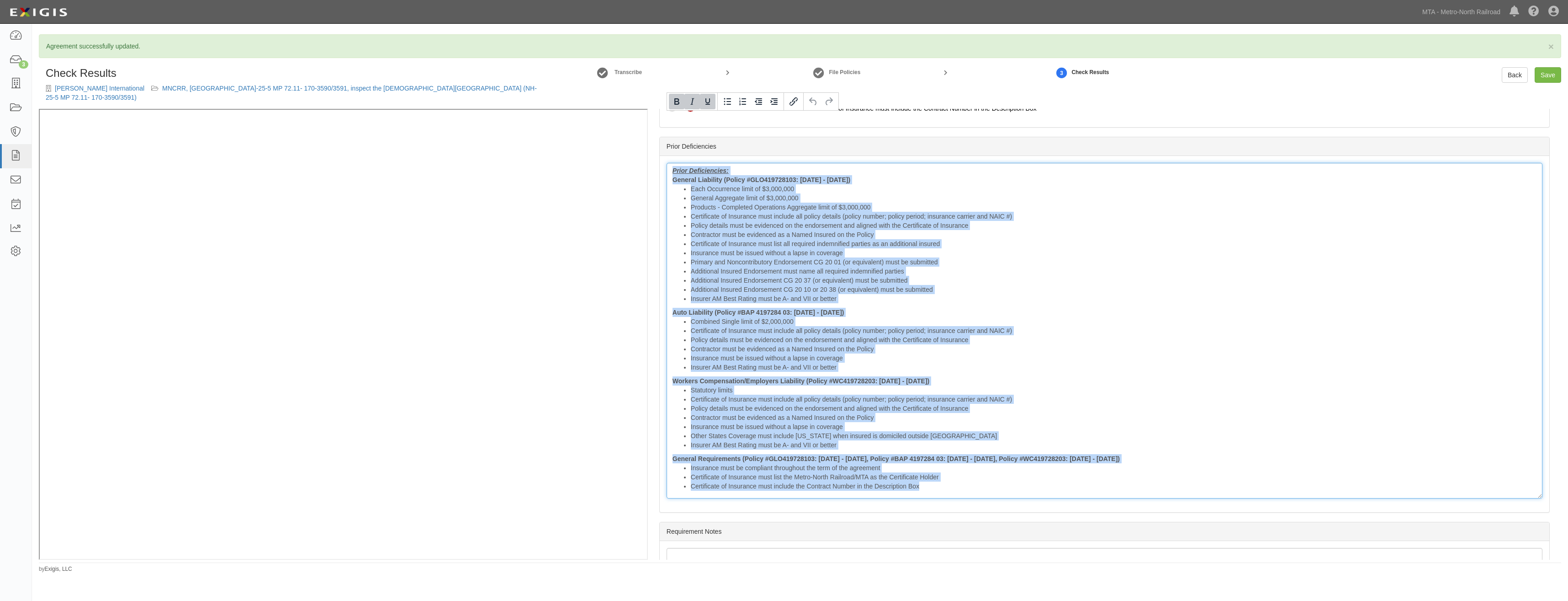
scroll to position [973, 0]
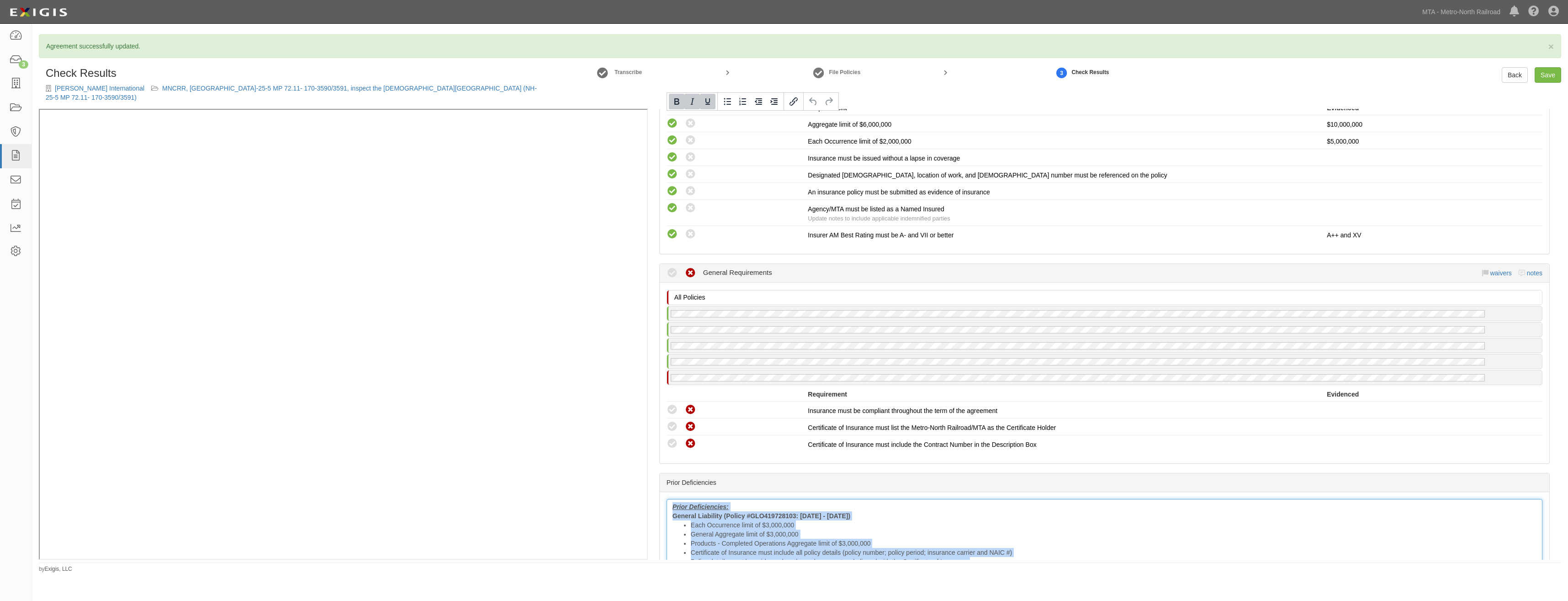
drag, startPoint x: 934, startPoint y: 414, endPoint x: 670, endPoint y: 83, distance: 423.4
click at [670, 83] on div "Check Results Michael Baker International MNCRR, NH-25-5 MP 72.11- 170-3590/359…" at bounding box center [799, 312] width 1522 height 492
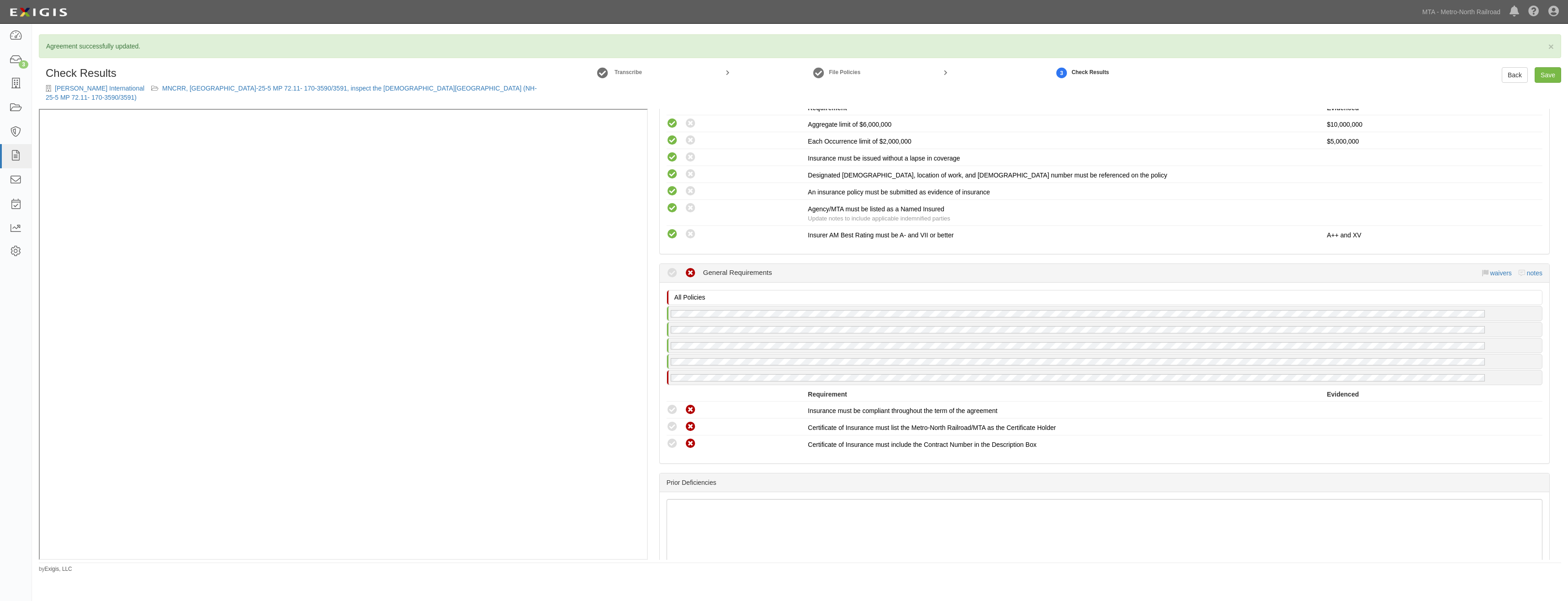
click at [1000, 492] on div at bounding box center [1104, 537] width 890 height 89
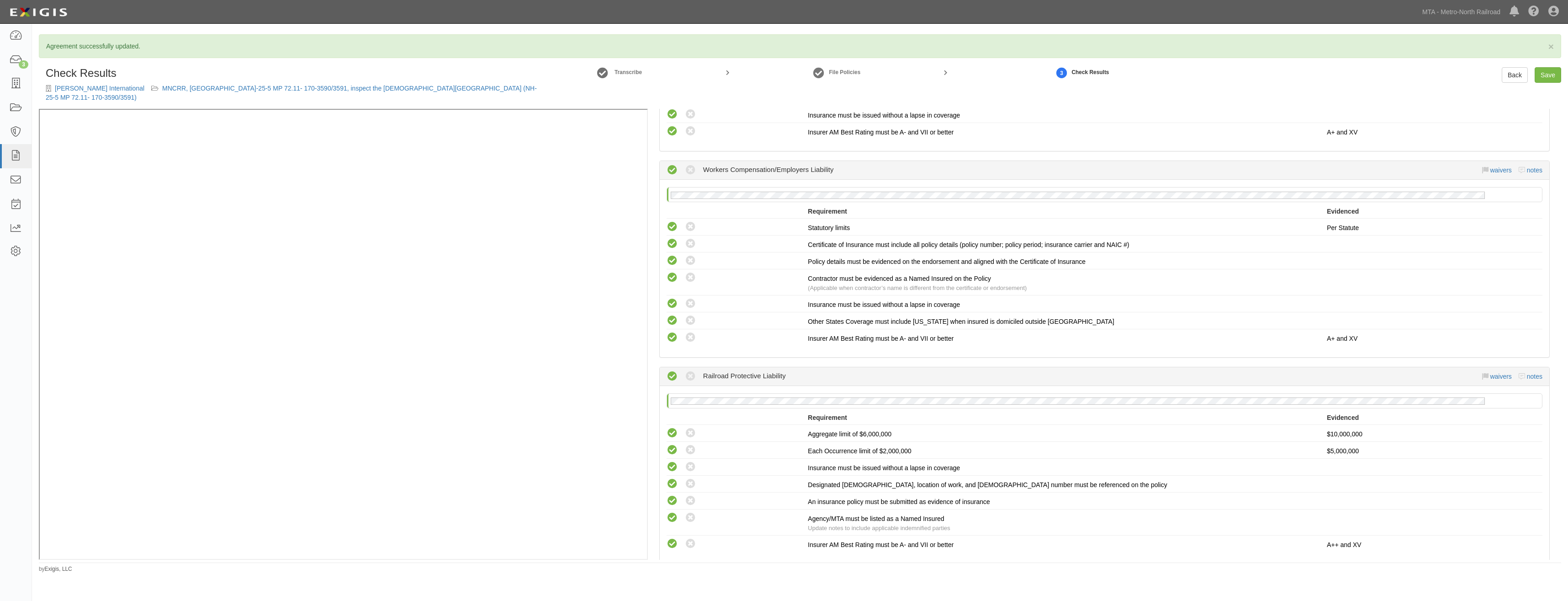
scroll to position [0, 0]
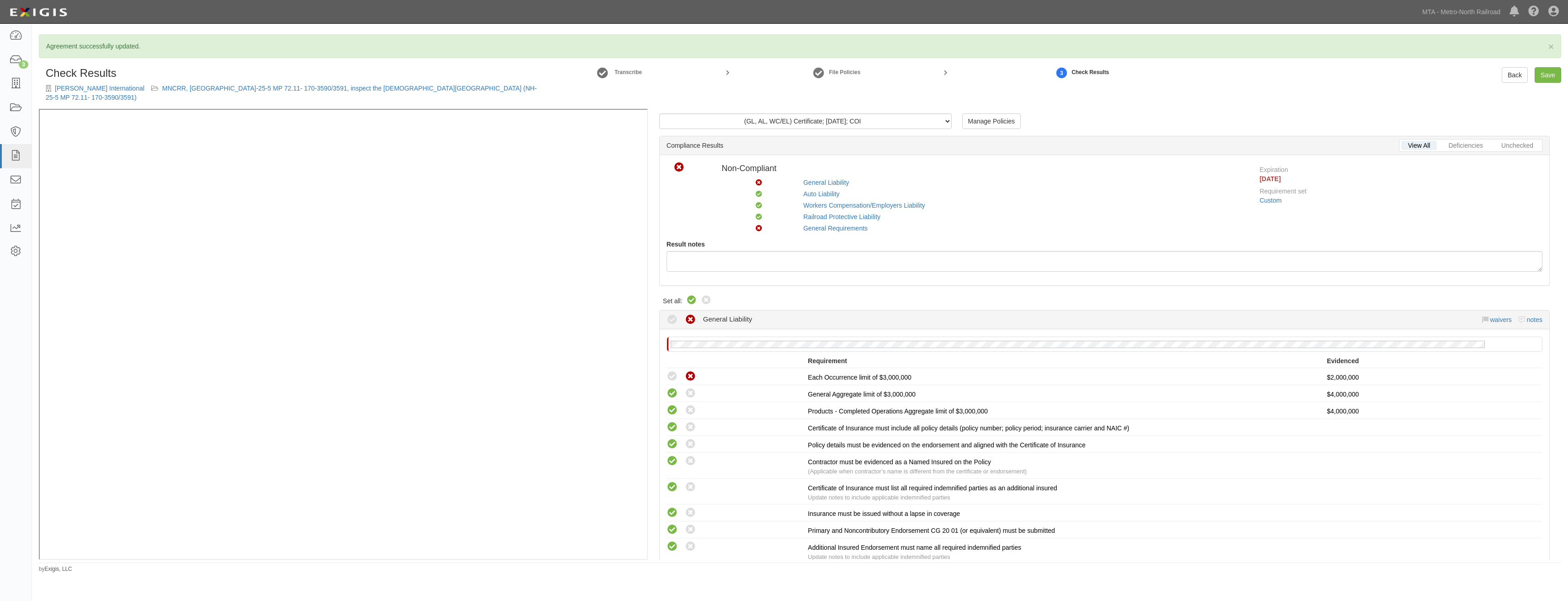
drag, startPoint x: 1042, startPoint y: 456, endPoint x: 1133, endPoint y: 273, distance: 204.4
click at [1553, 74] on link "Save" at bounding box center [1547, 74] width 27 height 15
radio input "true"
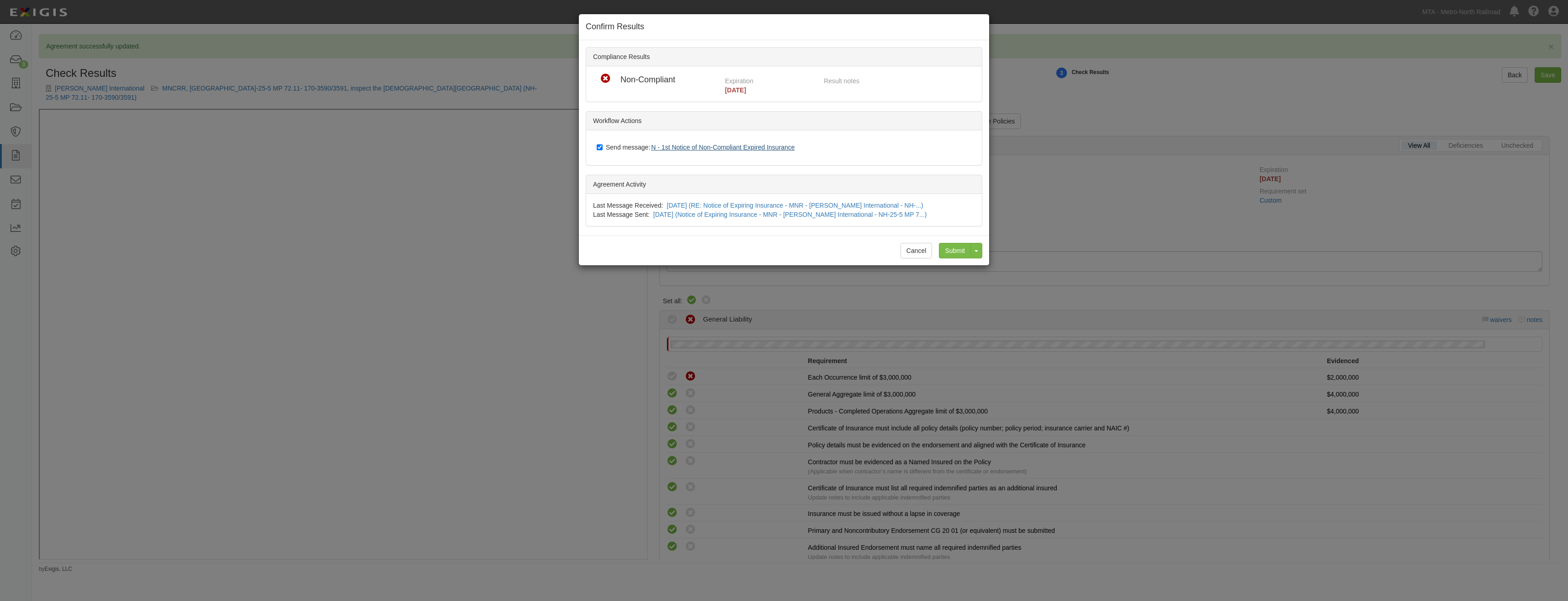
click at [763, 145] on span "N - 1st Notice of Non-Compliant Expired Insurance" at bounding box center [723, 147] width 144 height 8
click at [958, 246] on input "Submit" at bounding box center [954, 251] width 32 height 15
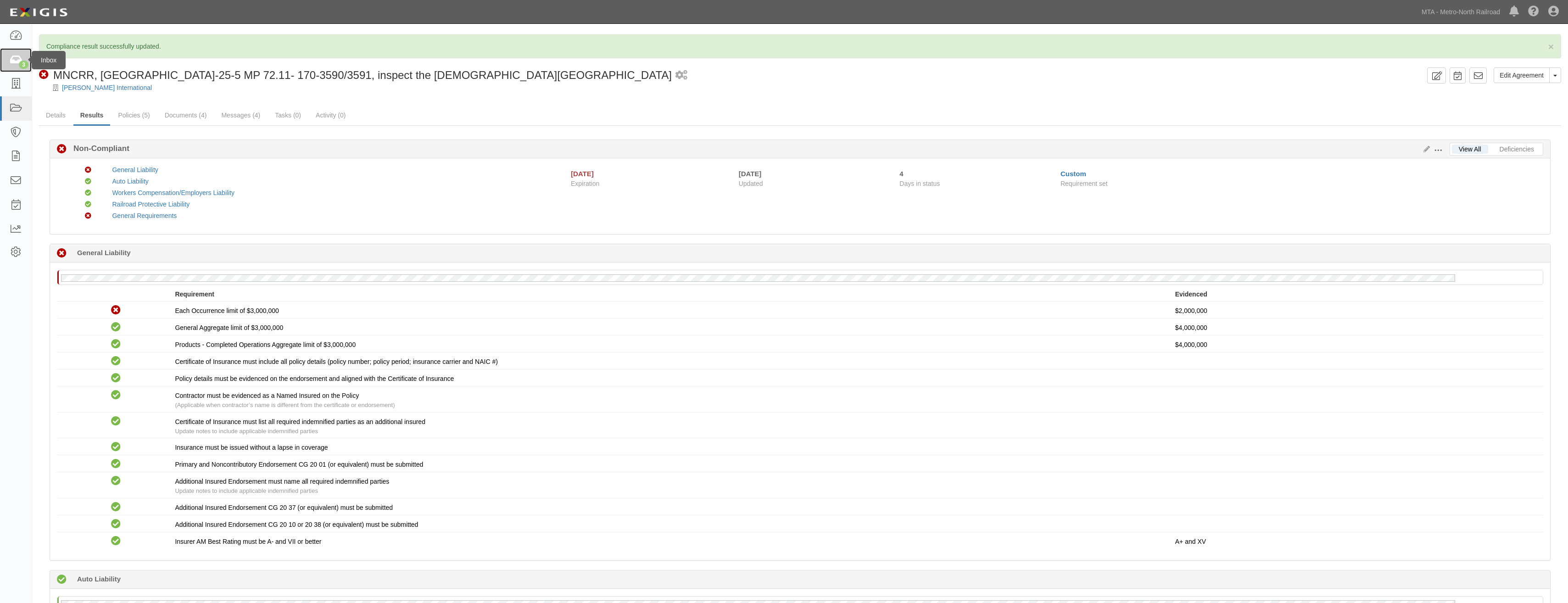
click at [22, 70] on link "3" at bounding box center [15, 60] width 32 height 24
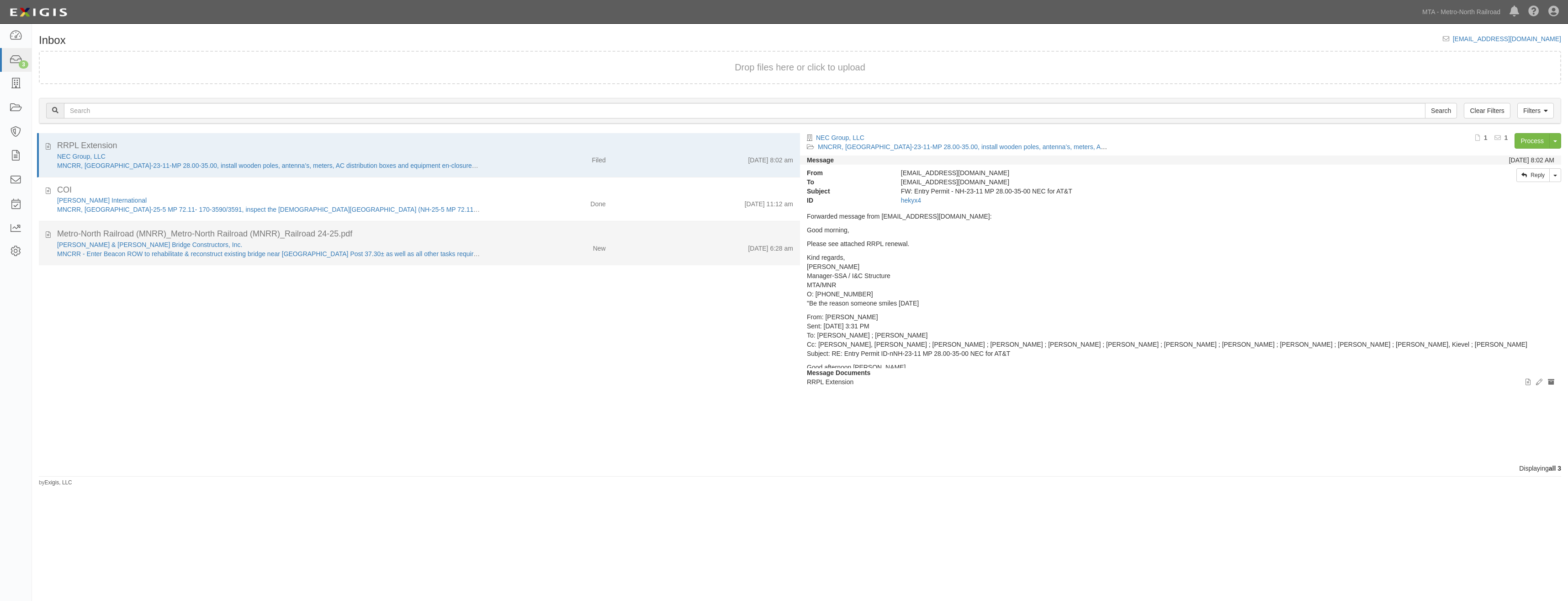
click at [520, 196] on div "Metro-North Railroad (MNRR)_Metro-North Railroad (MNRR)_Railroad 24-25.pdf" at bounding box center [425, 190] width 736 height 12
